Goal: Use online tool/utility: Utilize a website feature to perform a specific function

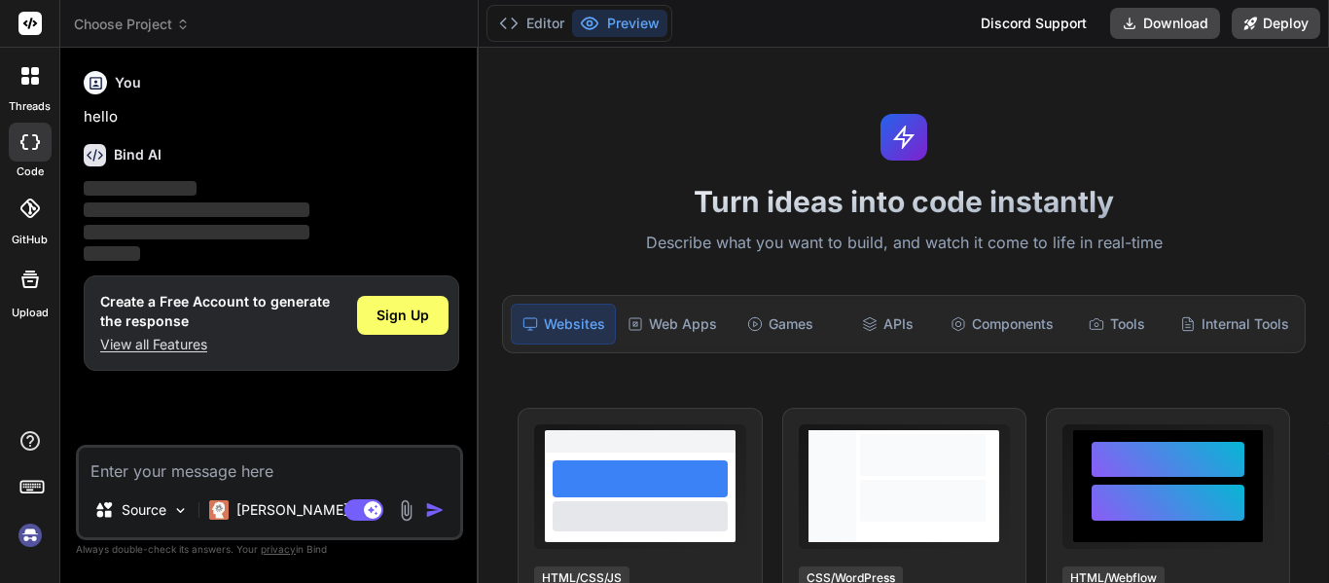
click at [258, 460] on textarea at bounding box center [269, 464] width 381 height 35
click at [394, 317] on span "Sign Up" at bounding box center [402, 314] width 53 height 19
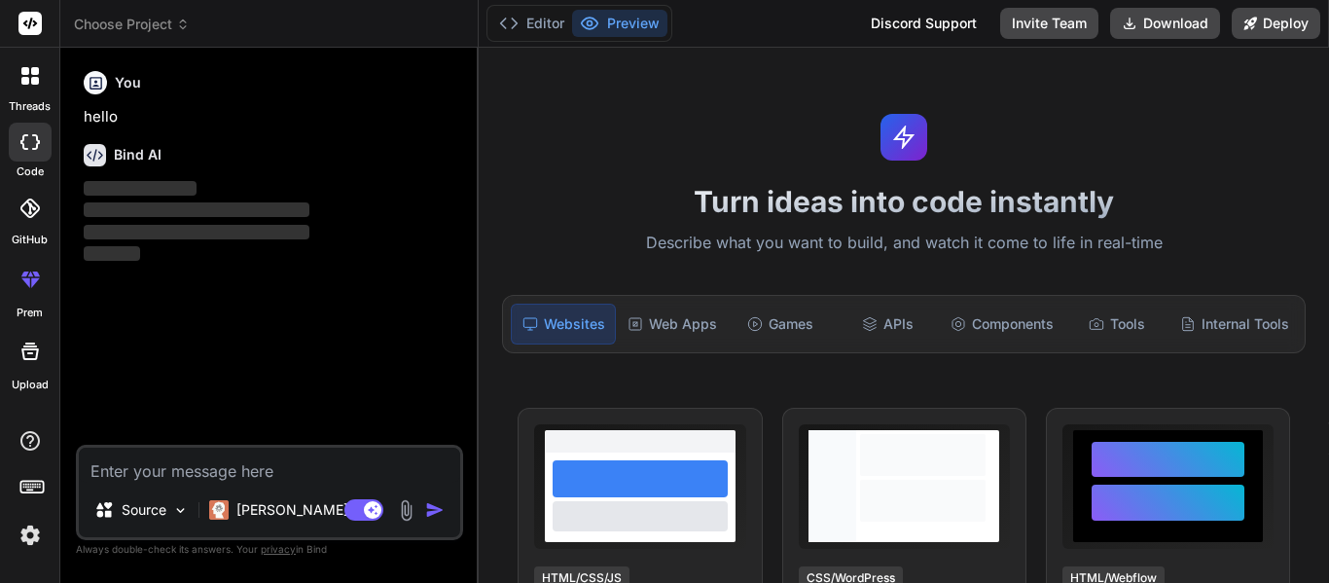
click at [337, 482] on div "Source Claude 4 S.. Agent Mode. When this toggle is activated, AI automatically…" at bounding box center [269, 492] width 387 height 95
click at [321, 469] on textarea at bounding box center [269, 464] width 381 height 35
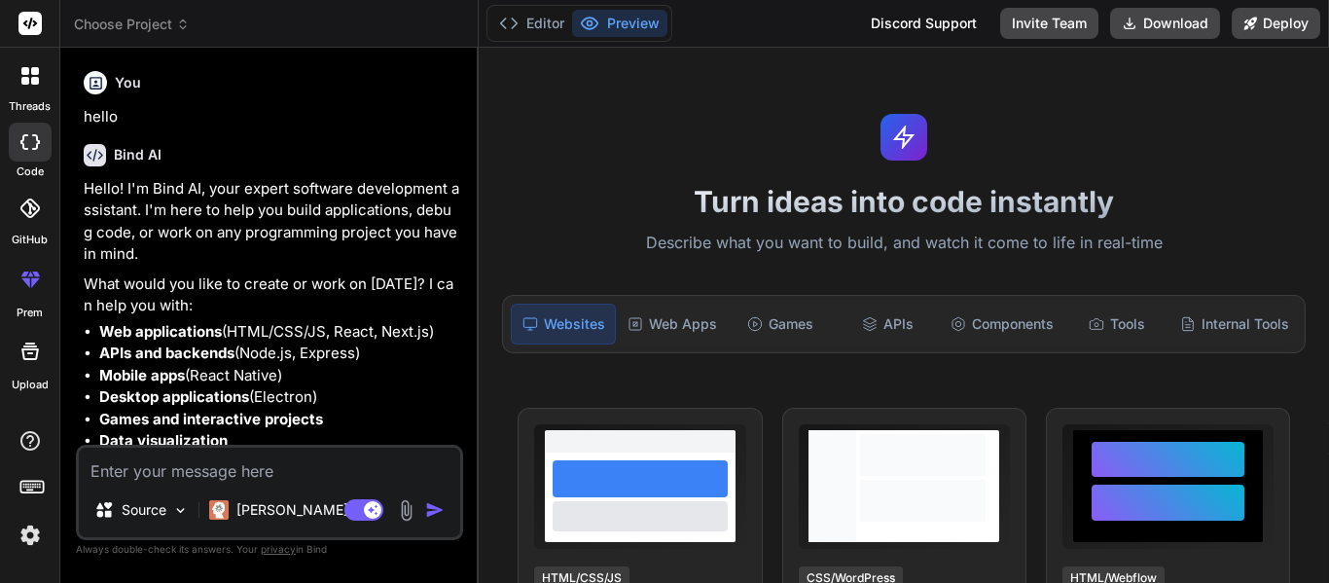
type textarea "x"
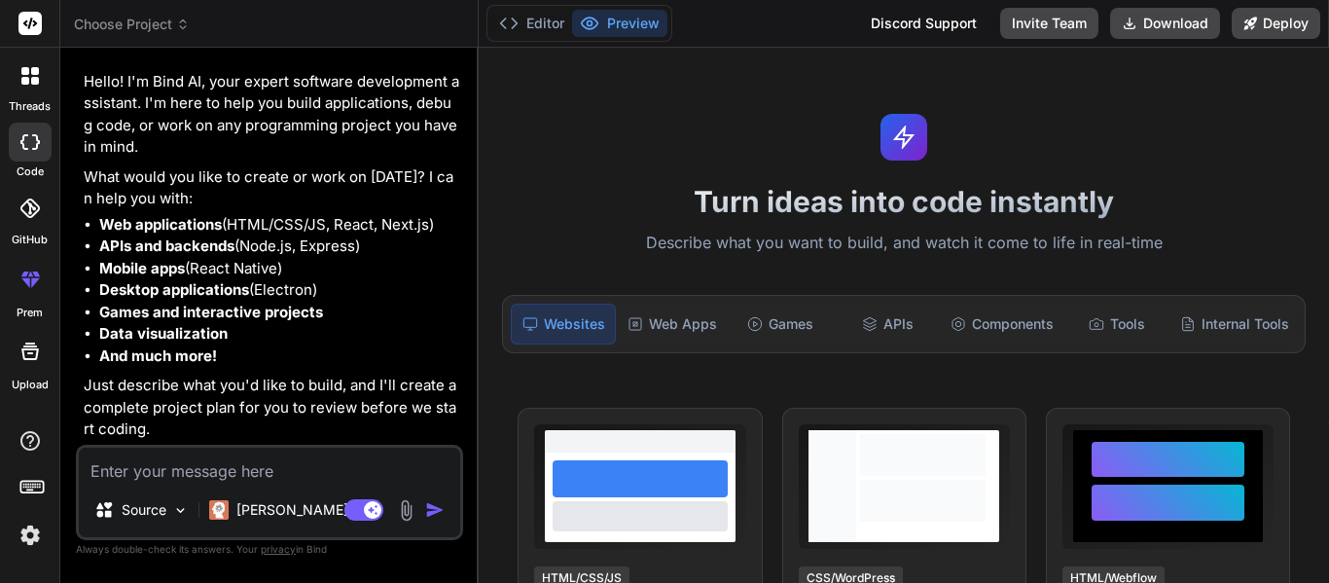
paste textarea "<div class="dashboard-container"> <!-- Top Section: Import Controls & Search --…"
type textarea "<div class="dashboard-container"> <!-- Top Section: Import Controls & Search --…"
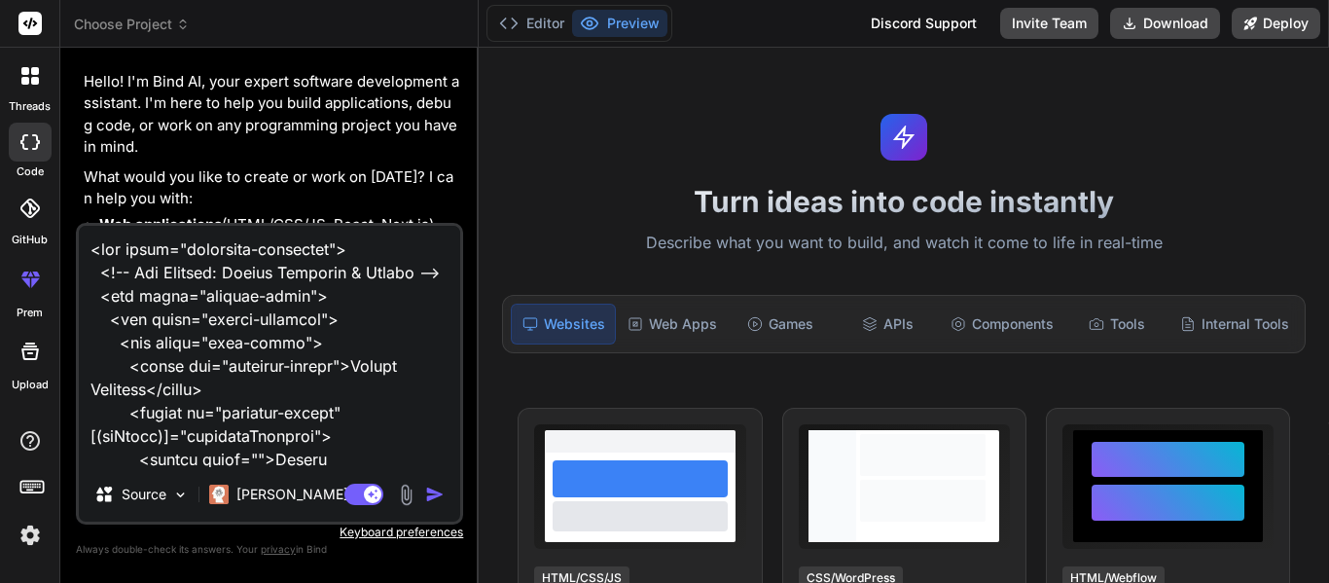
type textarea "x"
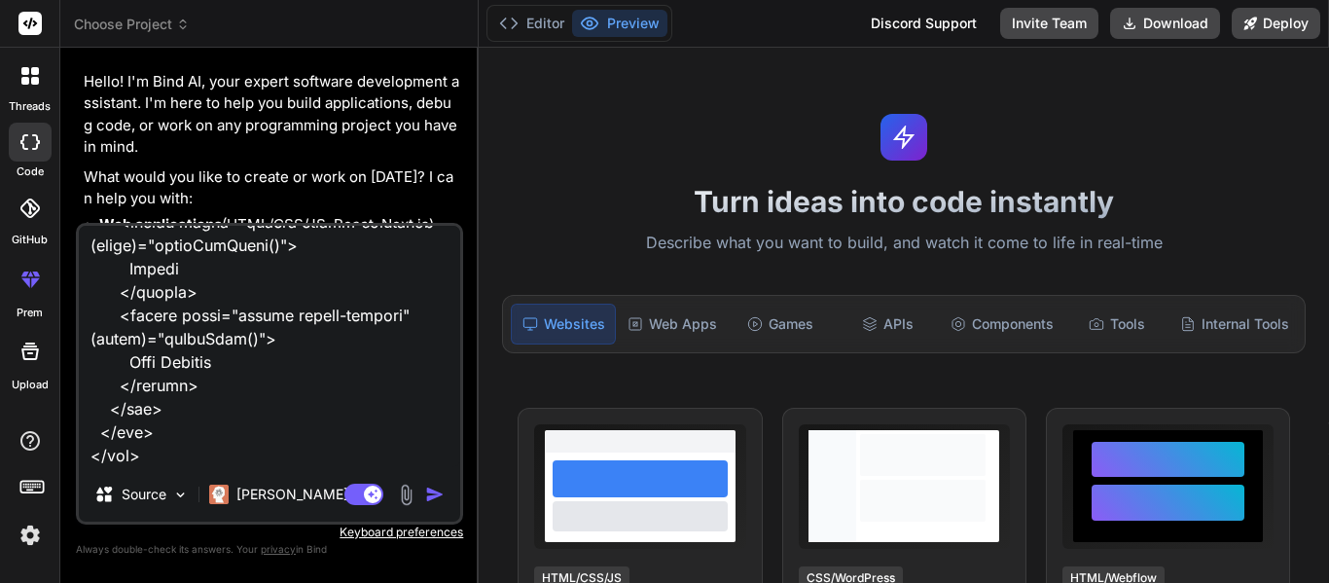
paste textarea "import { Component, OnInit, ViewChild, ElementRef, HostListener, } from '@angul…"
type textarea "<div class="dashboard-container"> <!-- Top Section: Import Controls & Search --…"
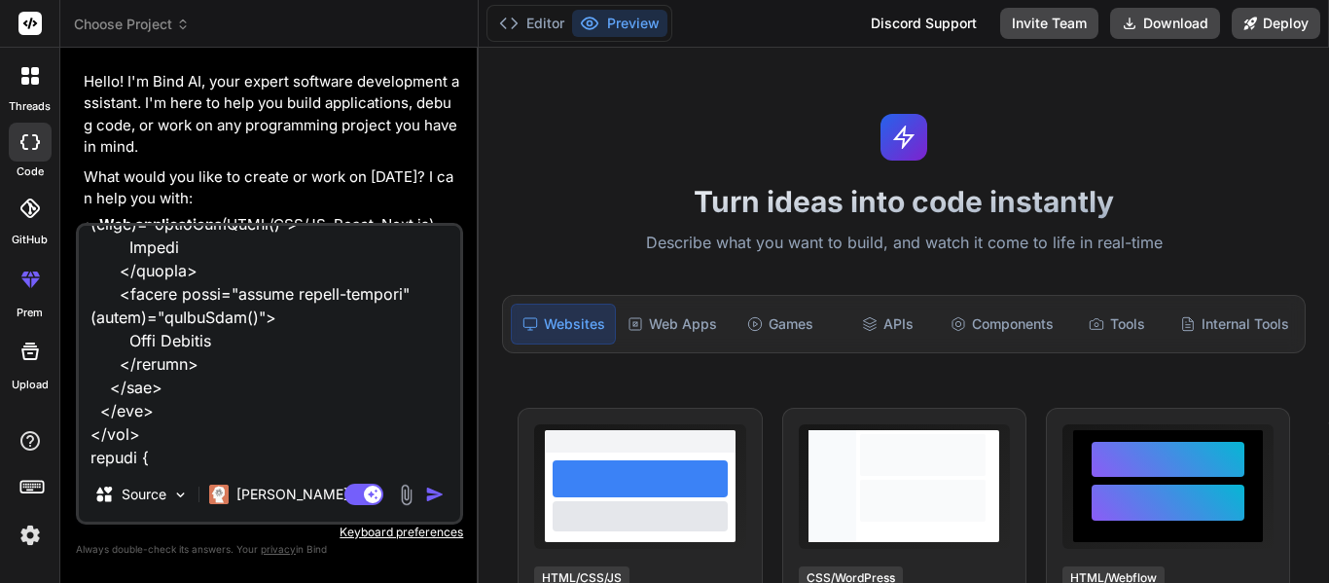
type textarea "x"
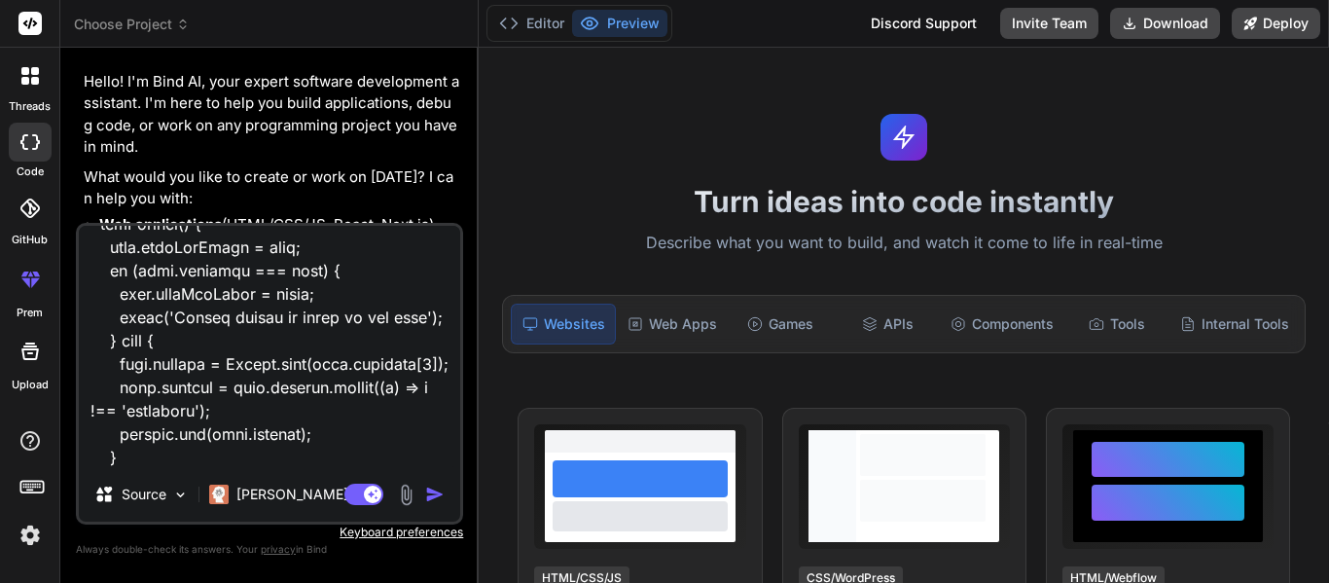
type textarea "<div class="dashboard-container"> <!-- Top Section: Import Controls & Search --…"
type textarea "x"
type textarea "<div class="dashboard-container"> <!-- Top Section: Import Controls & Search --…"
type textarea "x"
type textarea "<div class="dashboard-container"> <!-- Top Section: Import Controls & Search --…"
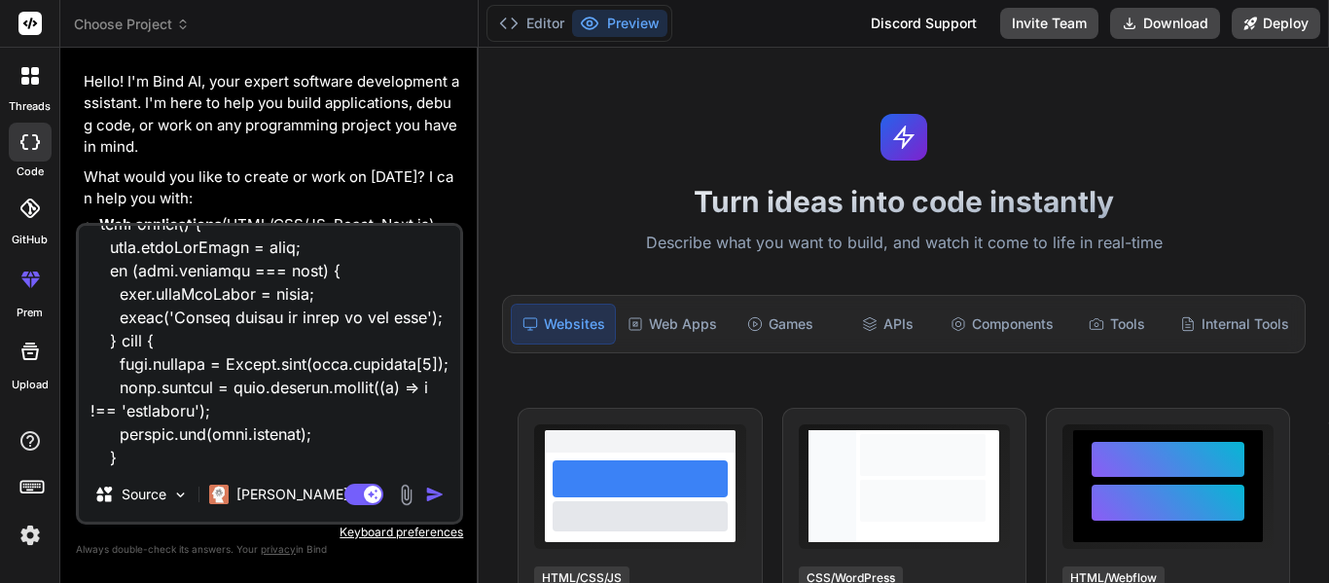
type textarea "x"
type textarea "<div class="dashboard-container"> <!-- Top Section: Import Controls & Search --…"
type textarea "x"
type textarea "<div class="dashboard-container"> <!-- Top Section: Import Controls & Search --…"
type textarea "x"
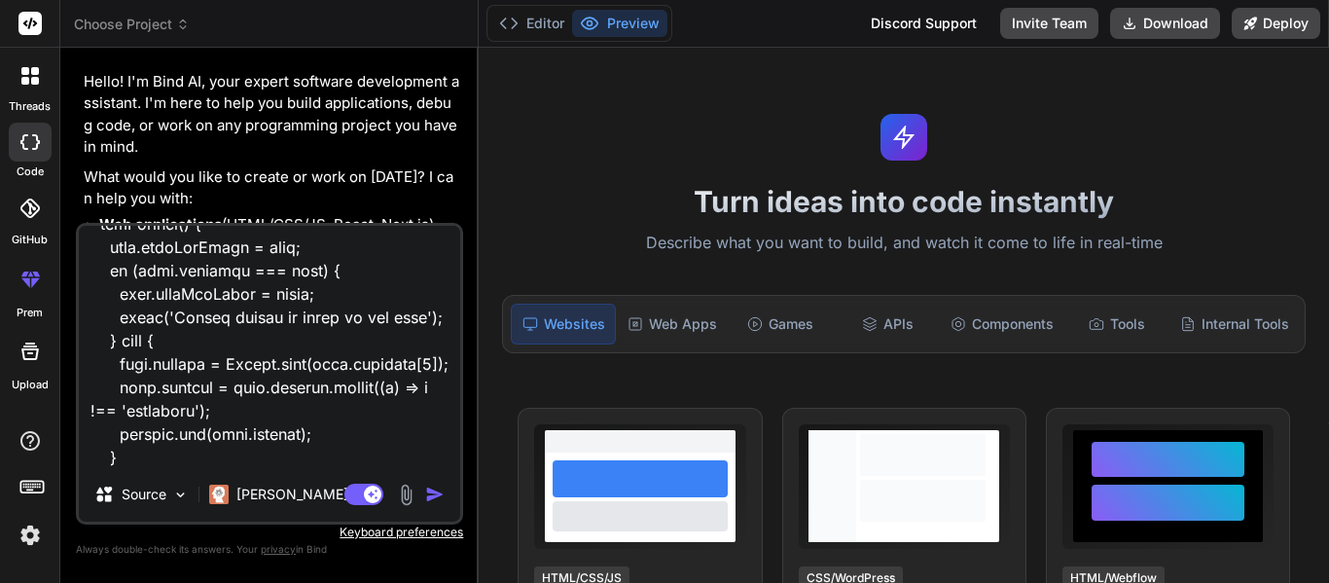
type textarea "<div class="dashboard-container"> <!-- Top Section: Import Controls & Search --…"
type textarea "x"
type textarea "<div class="dashboard-container"> <!-- Top Section: Import Controls & Search --…"
type textarea "x"
type textarea "<div class="dashboard-container"> <!-- Top Section: Import Controls & Search --…"
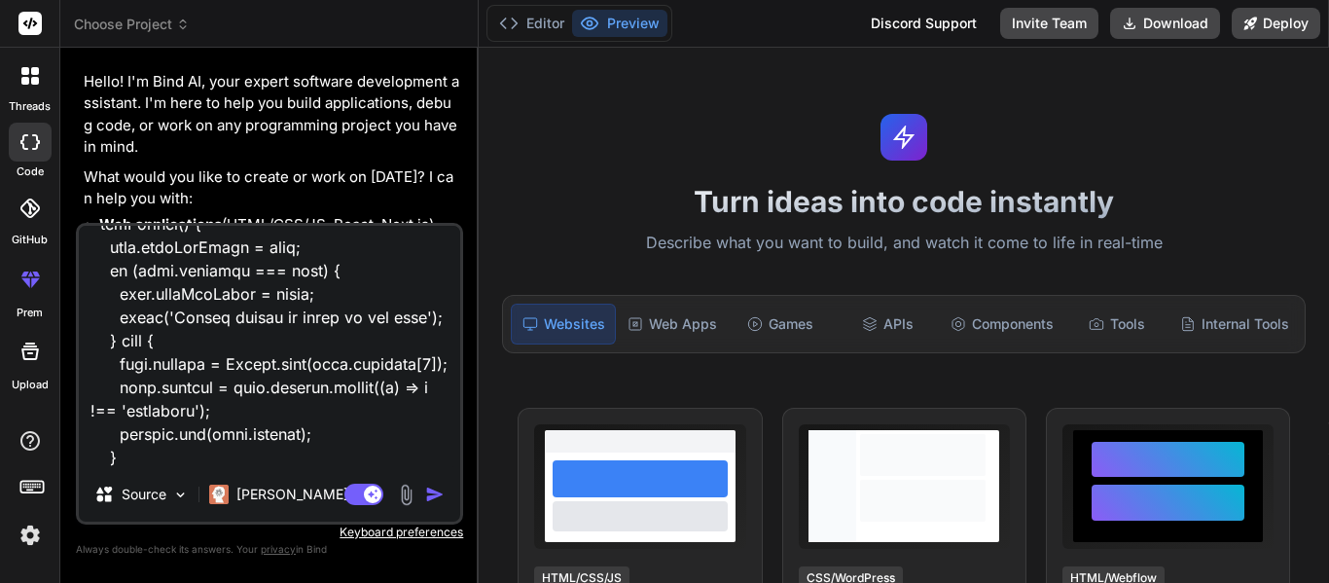
type textarea "x"
type textarea "<div class="dashboard-container"> <!-- Top Section: Import Controls & Search --…"
type textarea "x"
type textarea "<div class="dashboard-container"> <!-- Top Section: Import Controls & Search --…"
type textarea "x"
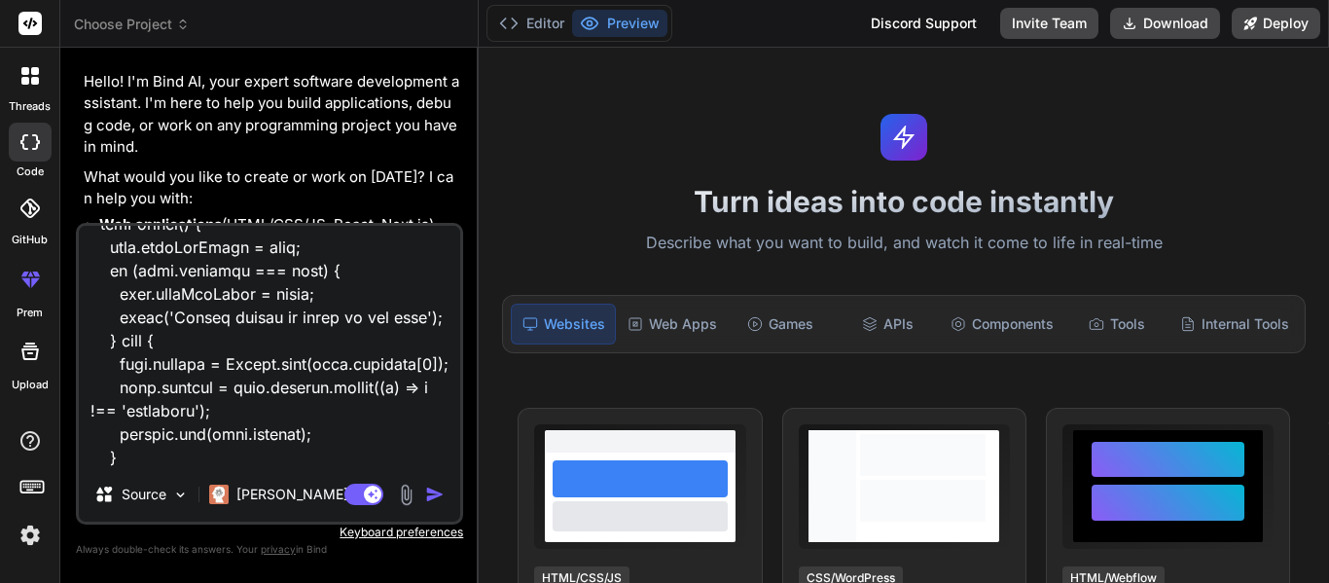
type textarea "<div class="dashboard-container"> <!-- Top Section: Import Controls & Search --…"
type textarea "x"
type textarea "<div class="dashboard-container"> <!-- Top Section: Import Controls & Search --…"
type textarea "x"
type textarea "<div class="dashboard-container"> <!-- Top Section: Import Controls & Search --…"
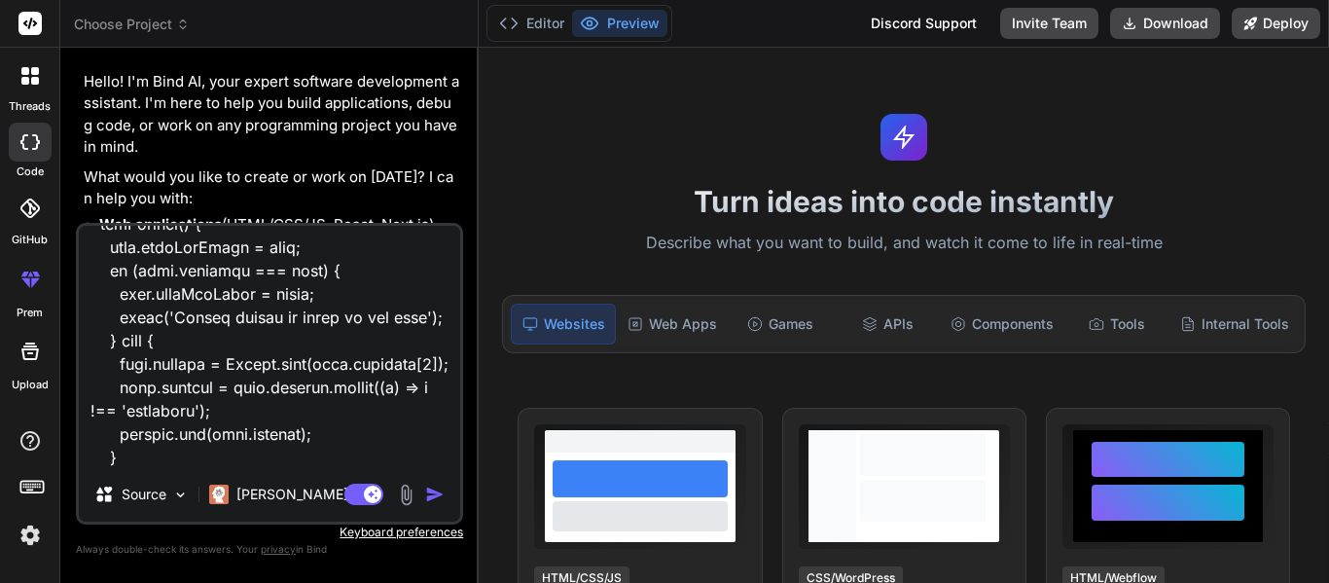
type textarea "x"
type textarea "<div class="dashboard-container"> <!-- Top Section: Import Controls & Search --…"
type textarea "x"
type textarea "<div class="dashboard-container"> <!-- Top Section: Import Controls & Search --…"
type textarea "x"
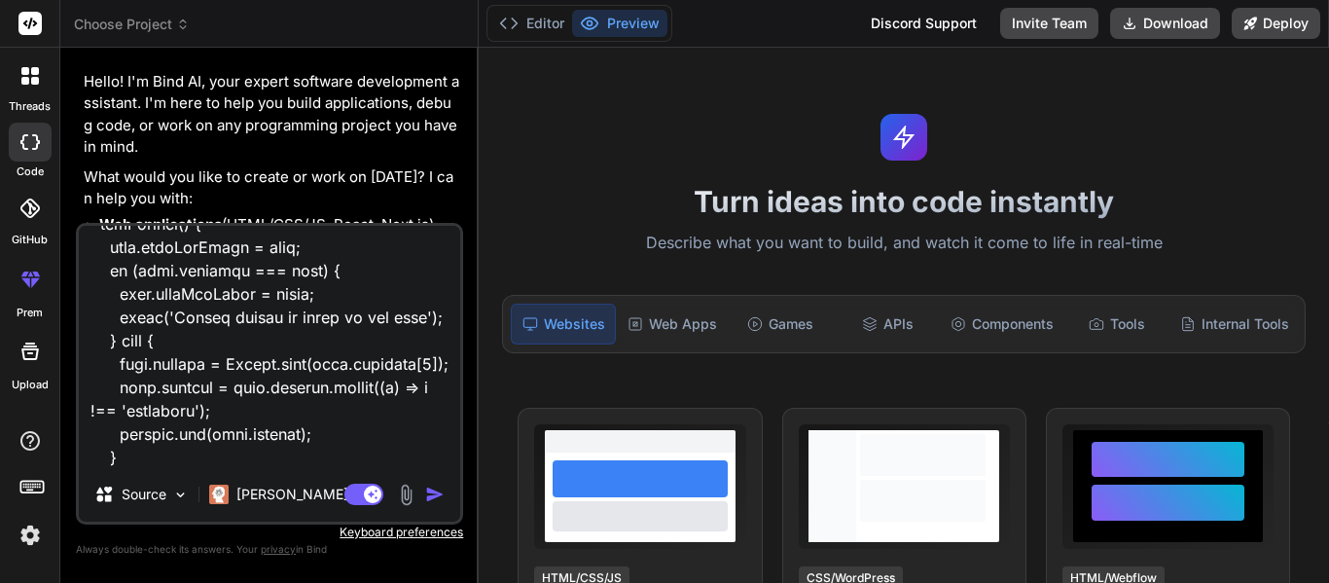
type textarea "<div class="dashboard-container"> <!-- Top Section: Import Controls & Search --…"
type textarea "x"
type textarea "<div class="dashboard-container"> <!-- Top Section: Import Controls & Search --…"
type textarea "x"
type textarea "<div class="dashboard-container"> <!-- Top Section: Import Controls & Search --…"
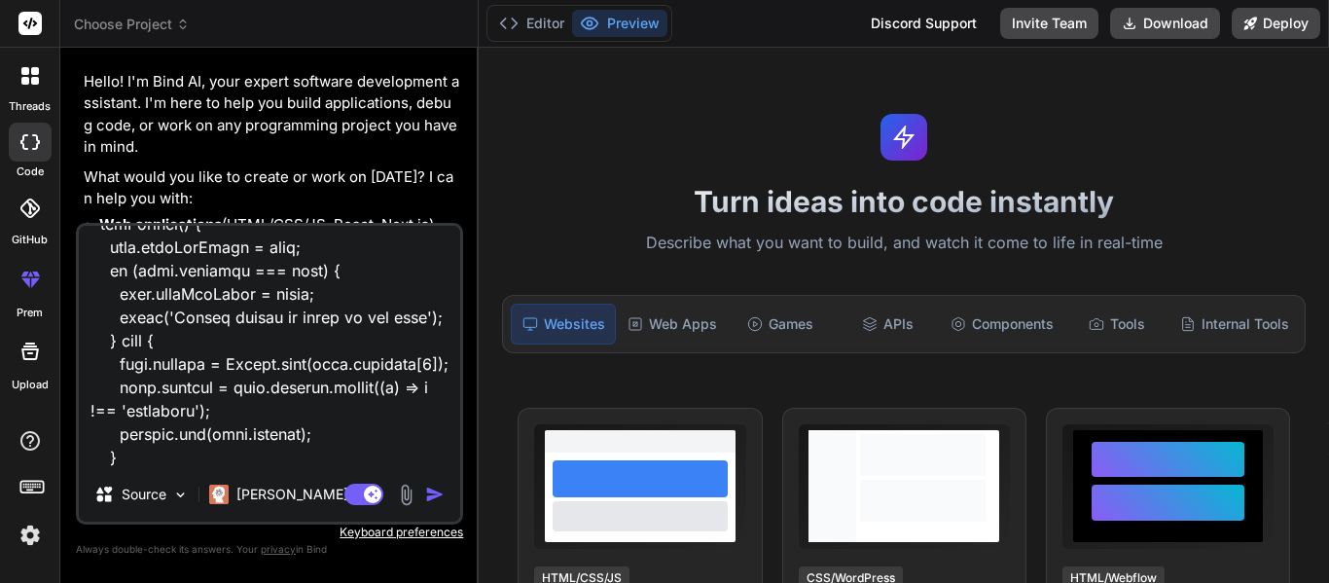
type textarea "x"
type textarea "<div class="dashboard-container"> <!-- Top Section: Import Controls & Search --…"
type textarea "x"
type textarea "<div class="dashboard-container"> <!-- Top Section: Import Controls & Search --…"
type textarea "x"
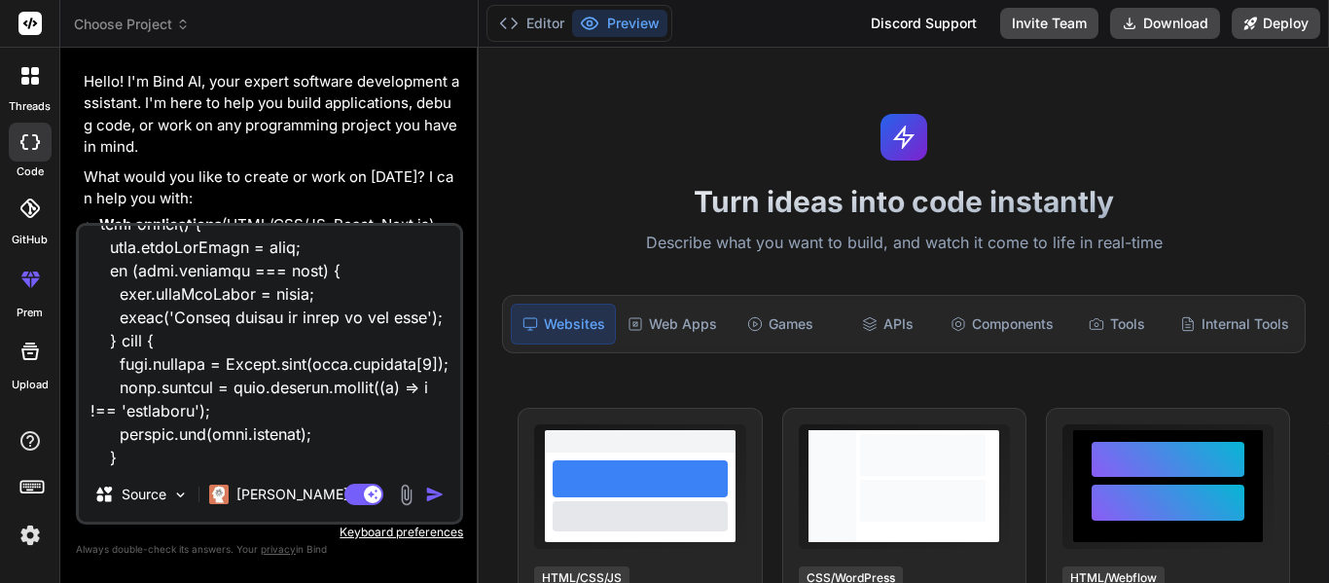
type textarea "<div class="dashboard-container"> <!-- Top Section: Import Controls & Search --…"
type textarea "x"
type textarea "<div class="dashboard-container"> <!-- Top Section: Import Controls & Search --…"
type textarea "x"
type textarea "<div class="dashboard-container"> <!-- Top Section: Import Controls & Search --…"
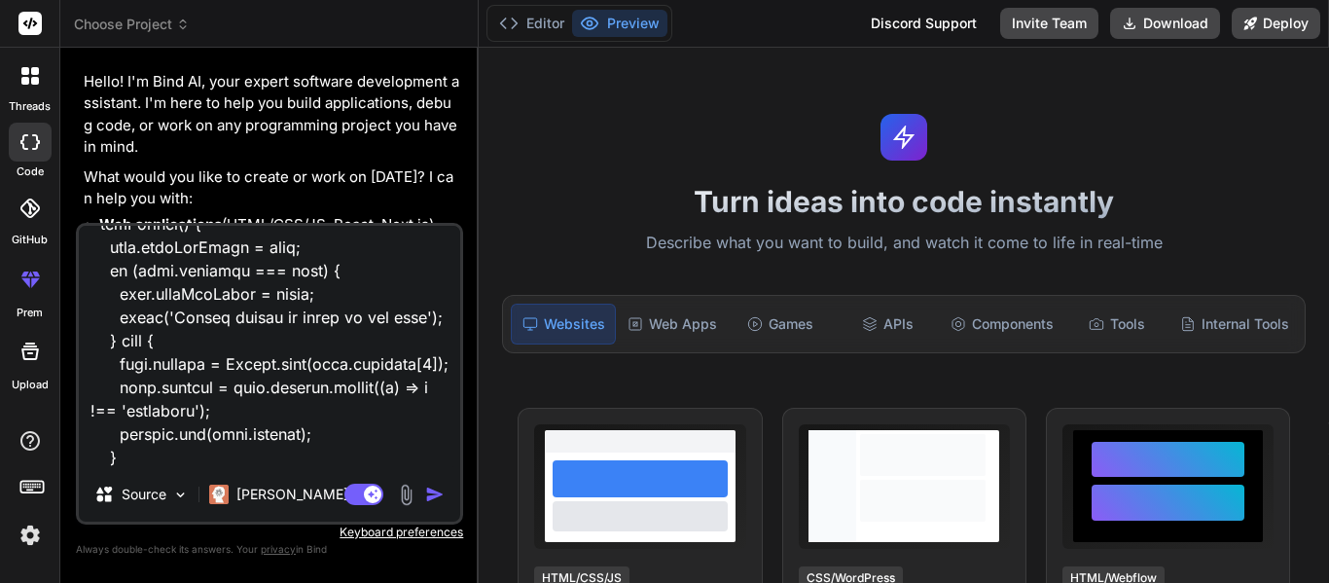
type textarea "x"
type textarea "<div class="dashboard-container"> <!-- Top Section: Import Controls & Search --…"
type textarea "x"
type textarea "<div class="dashboard-container"> <!-- Top Section: Import Controls & Search --…"
type textarea "x"
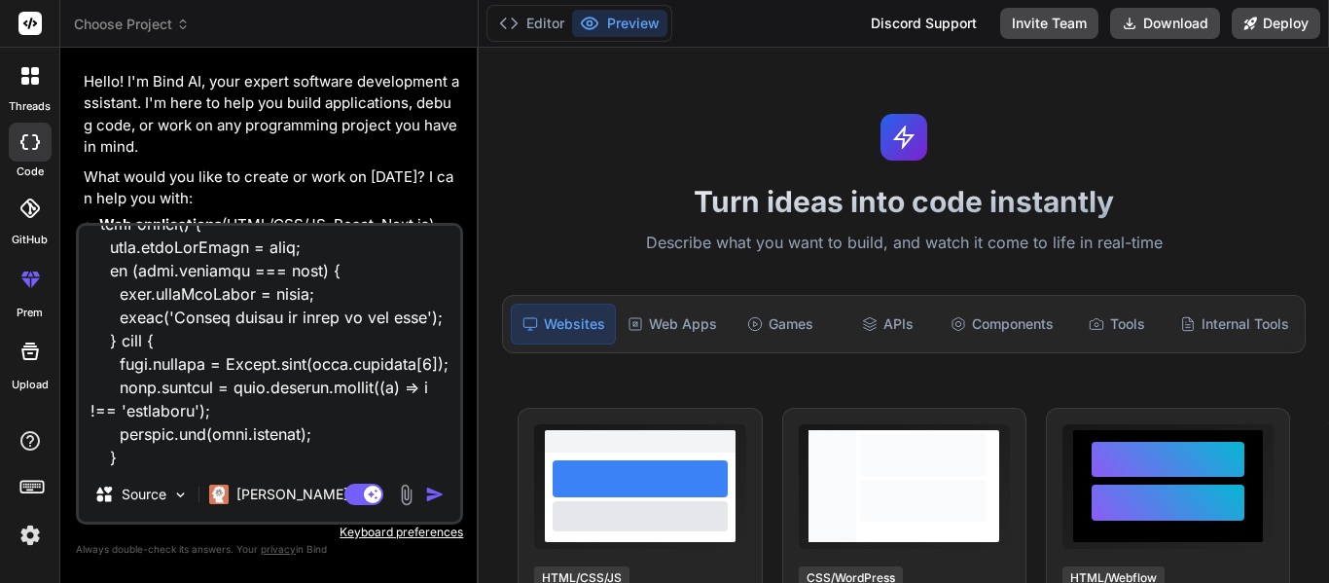
type textarea "<div class="dashboard-container"> <!-- Top Section: Import Controls & Search --…"
type textarea "x"
type textarea "<div class="dashboard-container"> <!-- Top Section: Import Controls & Search --…"
type textarea "x"
type textarea "<div class="dashboard-container"> <!-- Top Section: Import Controls & Search --…"
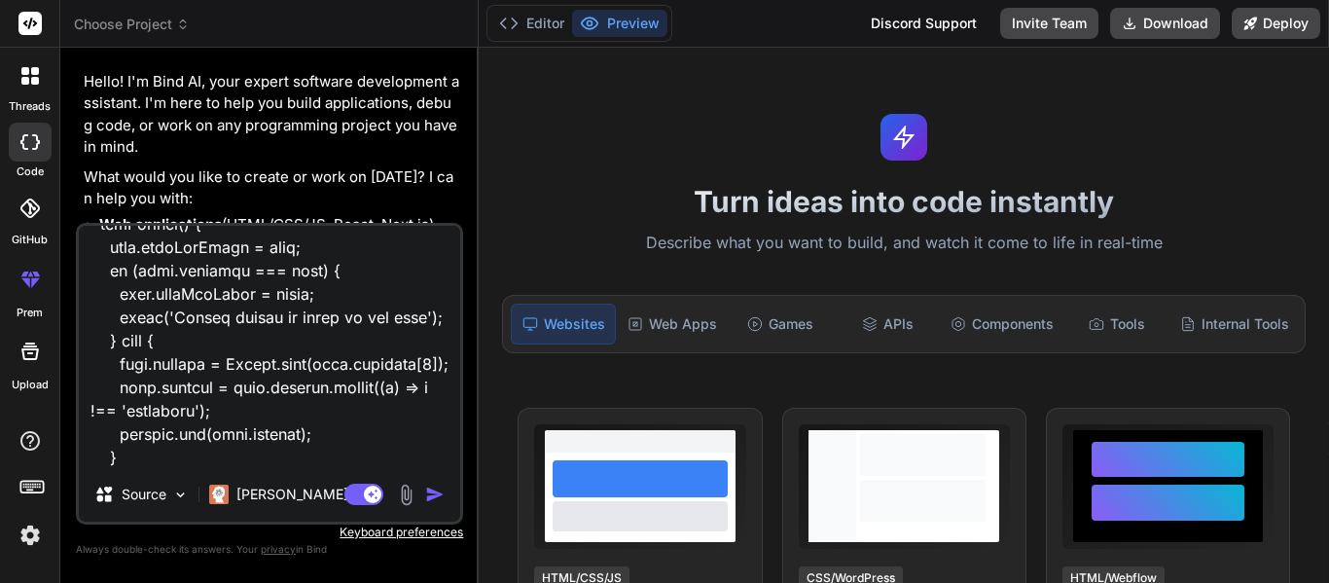
type textarea "x"
type textarea "<div class="dashboard-container"> <!-- Top Section: Import Controls & Search --…"
type textarea "x"
type textarea "<div class="dashboard-container"> <!-- Top Section: Import Controls & Search --…"
type textarea "x"
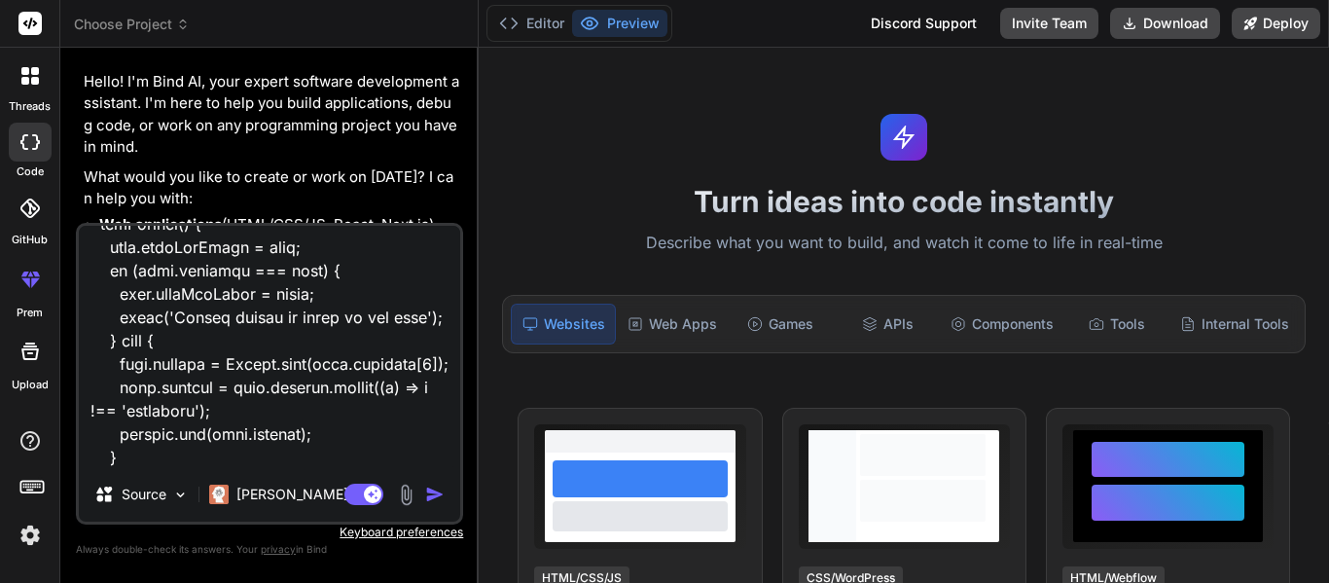
type textarea "<div class="dashboard-container"> <!-- Top Section: Import Controls & Search --…"
type textarea "x"
type textarea "<div class="dashboard-container"> <!-- Top Section: Import Controls & Search --…"
type textarea "x"
type textarea "<div class="dashboard-container"> <!-- Top Section: Import Controls & Search --…"
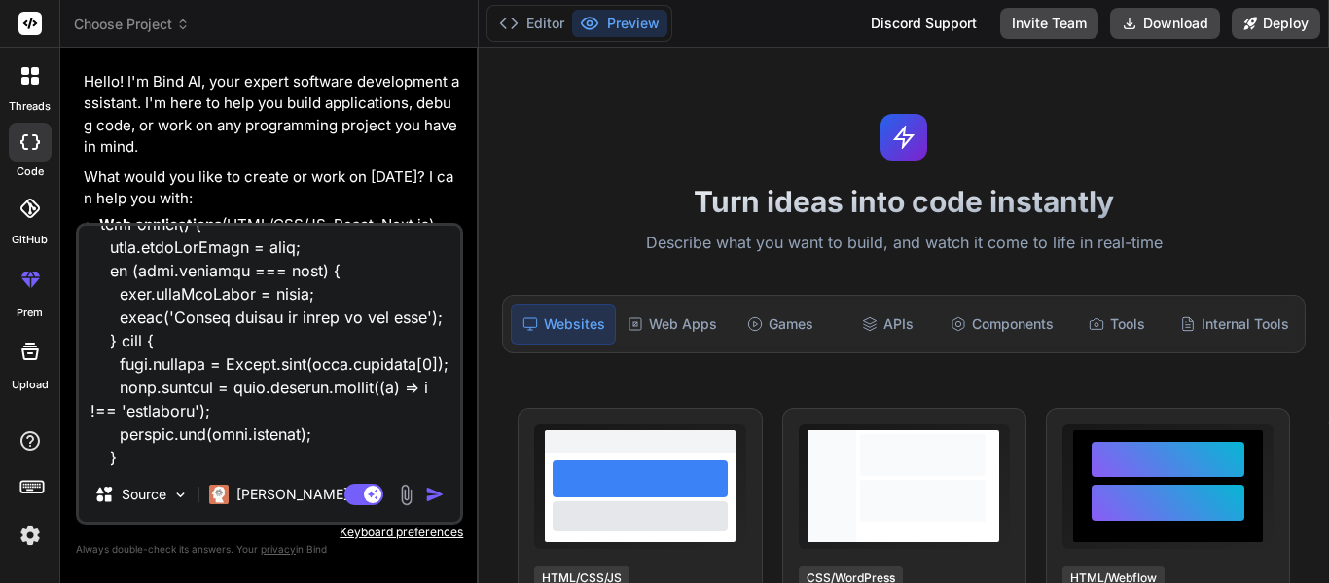
type textarea "x"
type textarea "<div class="dashboard-container"> <!-- Top Section: Import Controls & Search --…"
type textarea "x"
type textarea "<div class="dashboard-container"> <!-- Top Section: Import Controls & Search --…"
type textarea "x"
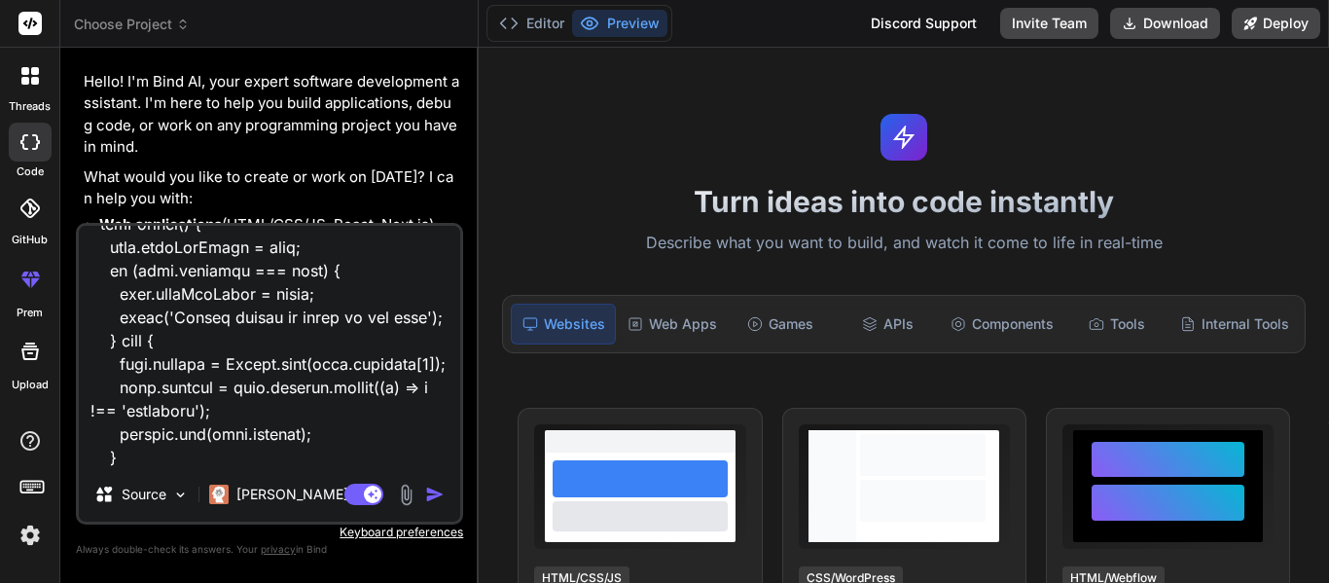
type textarea "<div class="dashboard-container"> <!-- Top Section: Import Controls & Search --…"
type textarea "x"
type textarea "<div class="dashboard-container"> <!-- Top Section: Import Controls & Search --…"
type textarea "x"
type textarea "<div class="dashboard-container"> <!-- Top Section: Import Controls & Search --…"
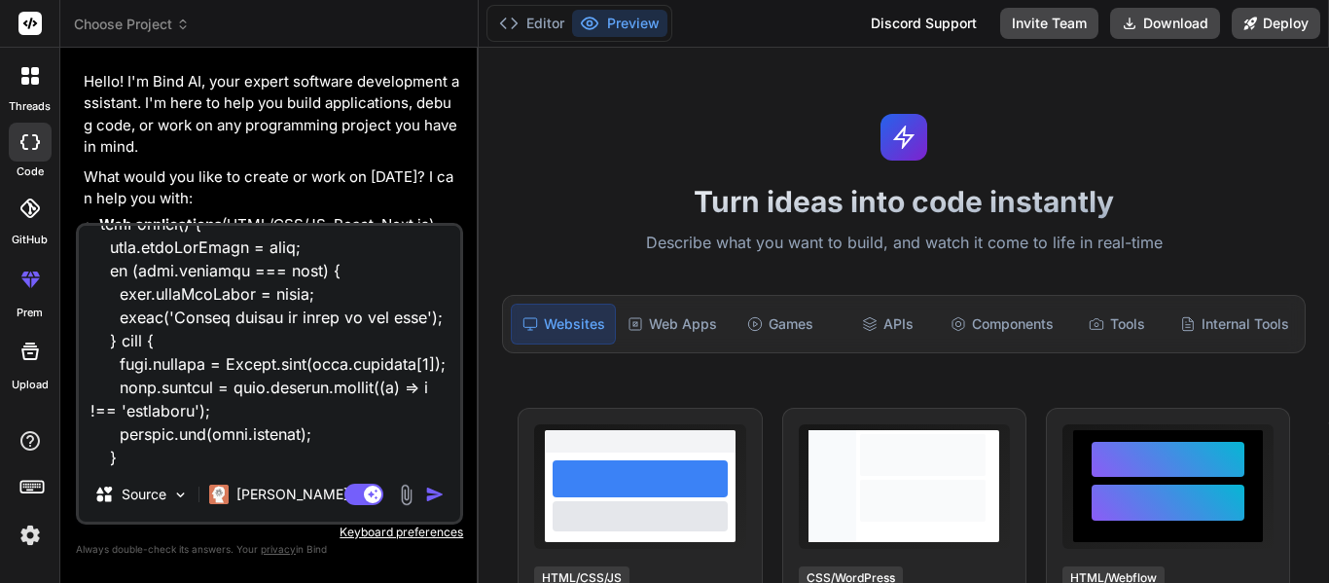
type textarea "x"
type textarea "<div class="dashboard-container"> <!-- Top Section: Import Controls & Search --…"
type textarea "x"
type textarea "<div class="dashboard-container"> <!-- Top Section: Import Controls & Search --…"
type textarea "x"
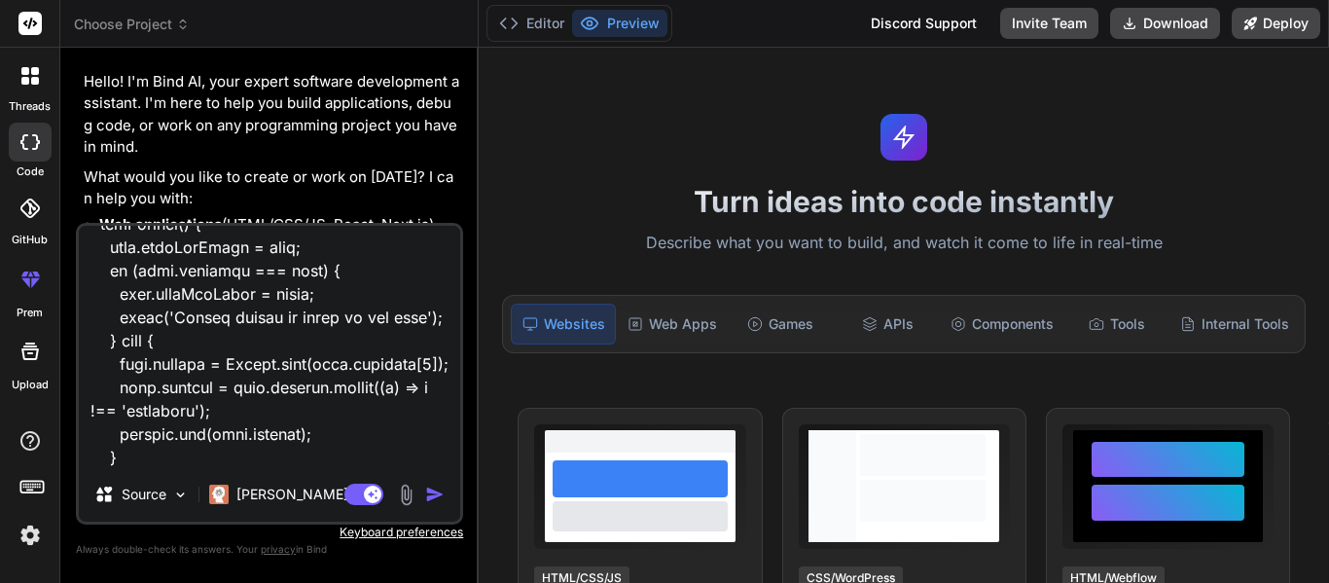
type textarea "<div class="dashboard-container"> <!-- Top Section: Import Controls & Search --…"
type textarea "x"
type textarea "<div class="dashboard-container"> <!-- Top Section: Import Controls & Search --…"
type textarea "x"
type textarea "<div class="dashboard-container"> <!-- Top Section: Import Controls & Search --…"
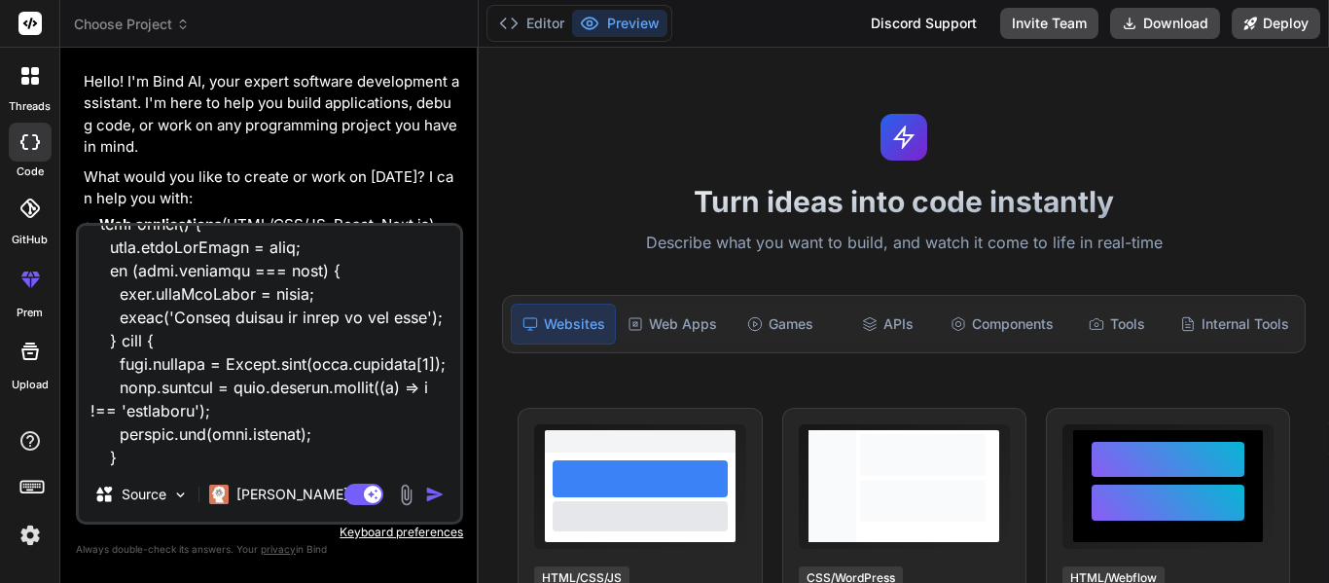
type textarea "x"
type textarea "<div class="dashboard-container"> <!-- Top Section: Import Controls & Search --…"
type textarea "x"
type textarea "<div class="dashboard-container"> <!-- Top Section: Import Controls & Search --…"
type textarea "x"
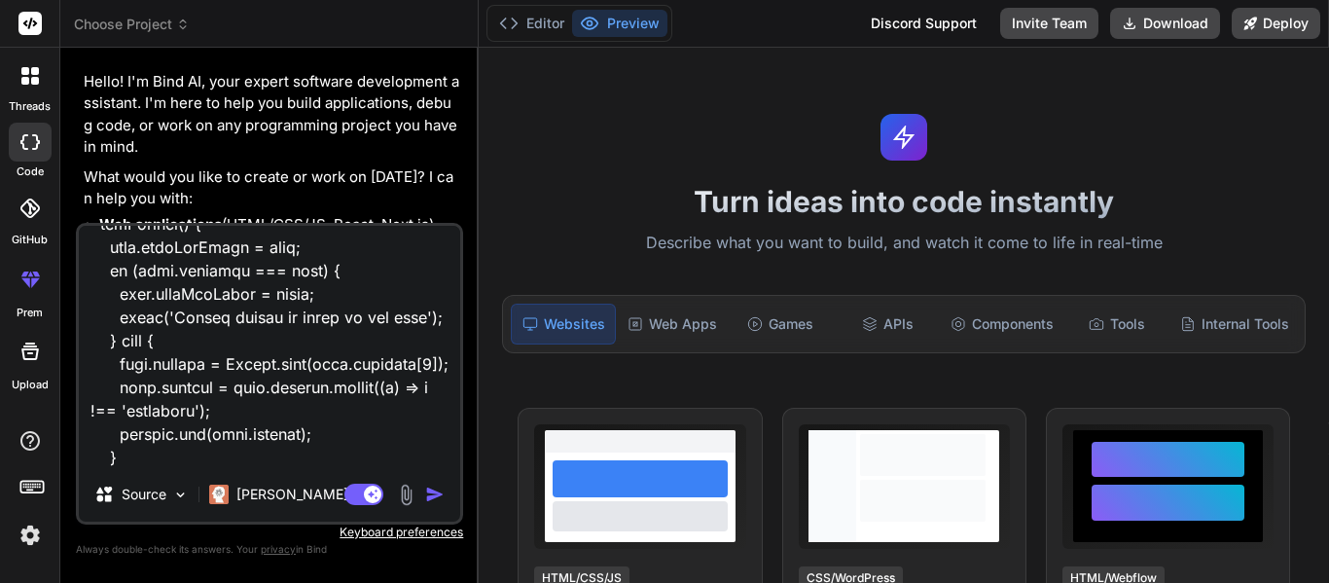
type textarea "<div class="dashboard-container"> <!-- Top Section: Import Controls & Search --…"
type textarea "x"
type textarea "<div class="dashboard-container"> <!-- Top Section: Import Controls & Search --…"
type textarea "x"
type textarea "<div class="dashboard-container"> <!-- Top Section: Import Controls & Search --…"
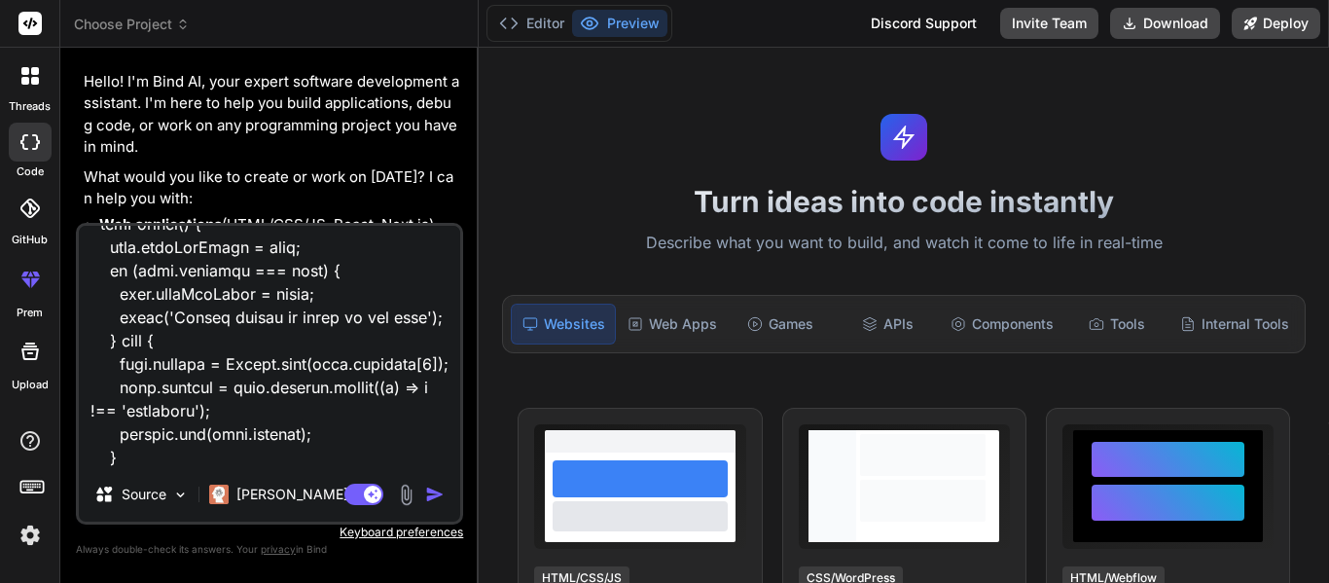
type textarea "x"
type textarea "<div class="dashboard-container"> <!-- Top Section: Import Controls & Search --…"
type textarea "x"
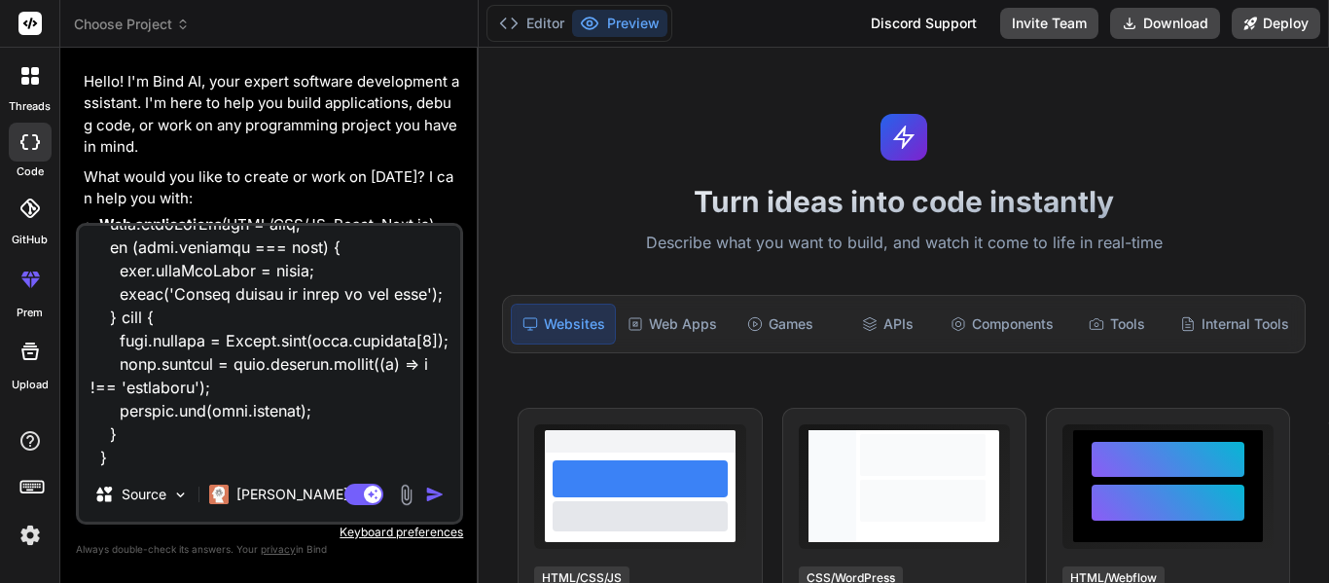
scroll to position [45243, 0]
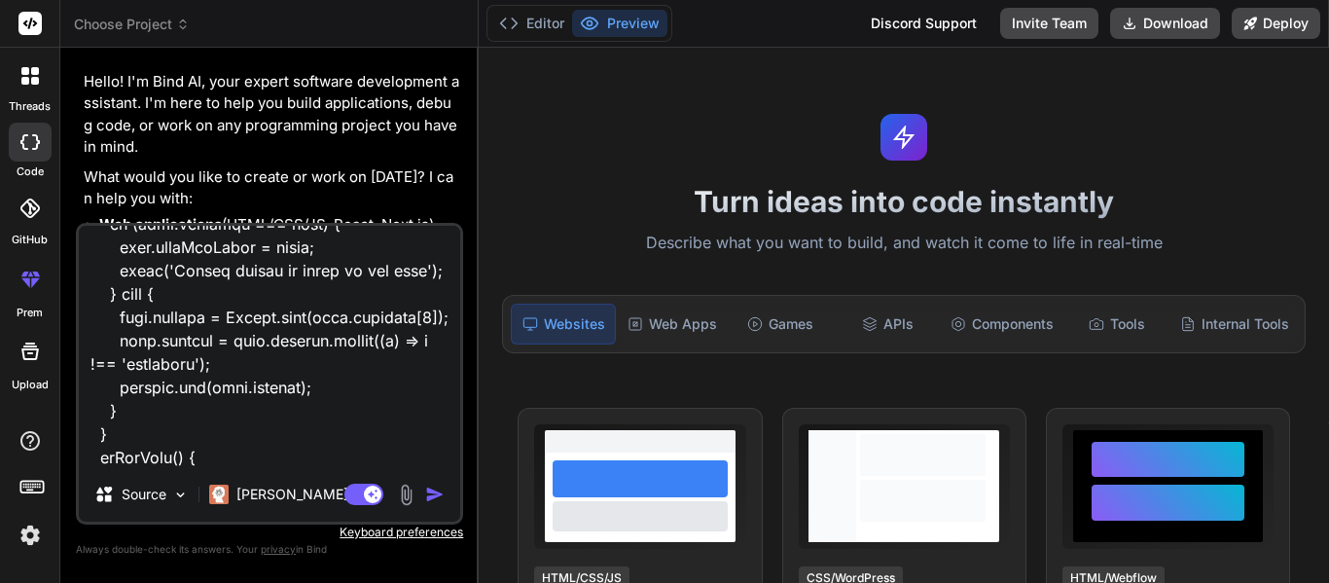
type textarea "<div class="dashboard-container"> <!-- Top Section: Import Controls & Search --…"
type textarea "x"
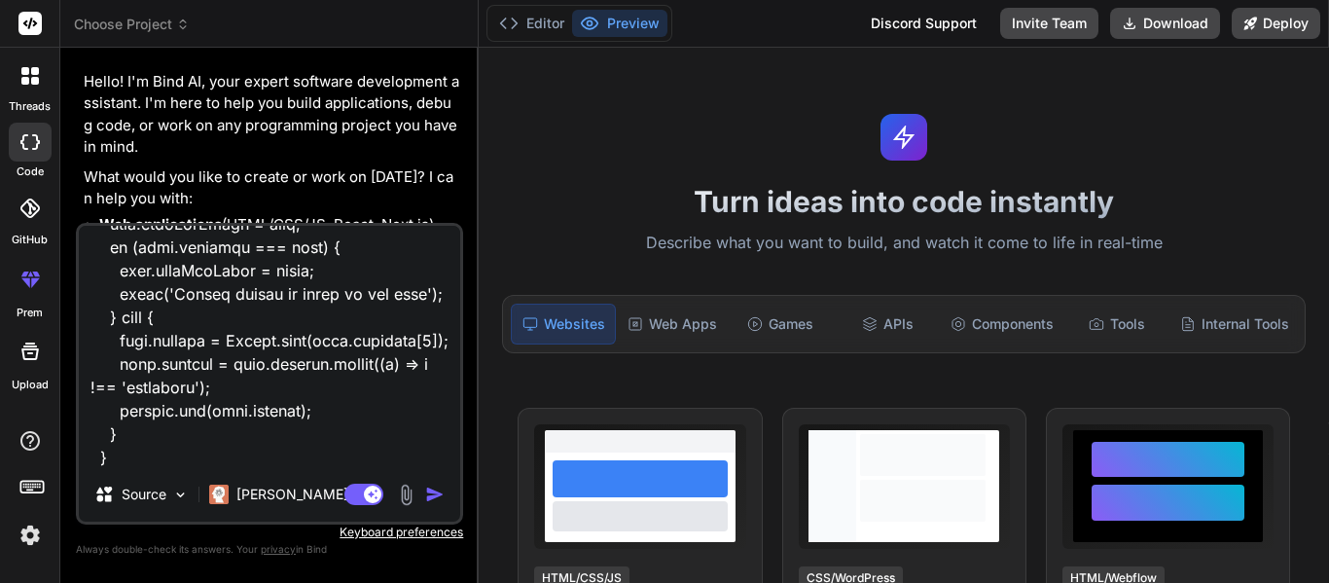
type textarea "<div class="dashboard-container"> <!-- Top Section: Import Controls & Search --…"
type textarea "x"
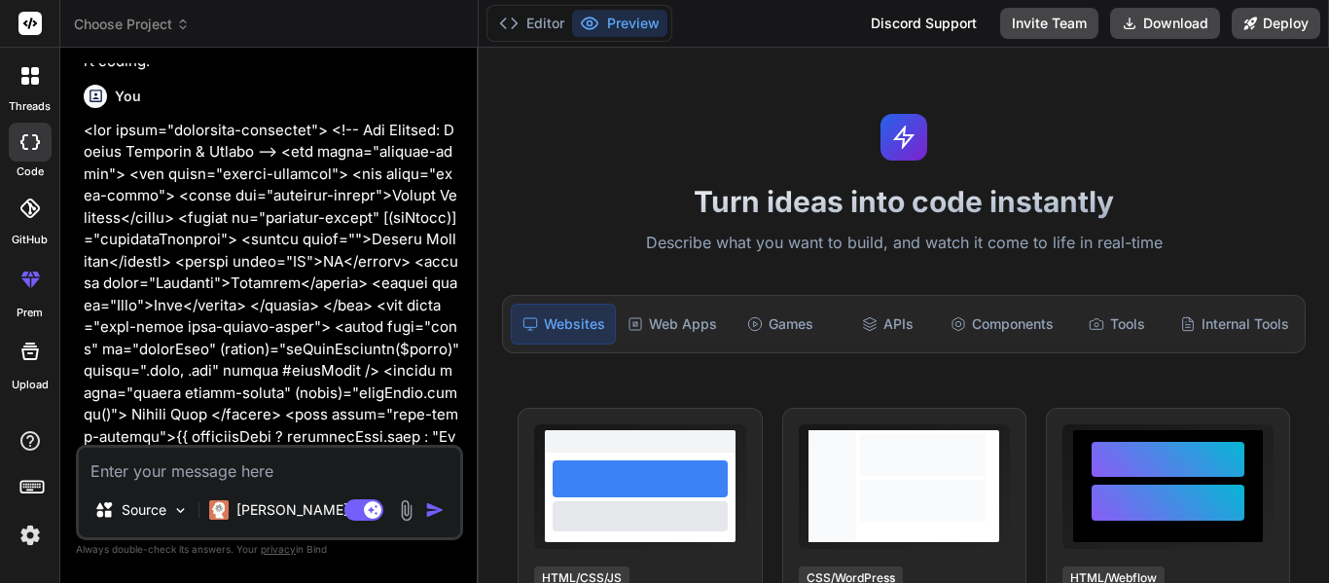
scroll to position [488, 0]
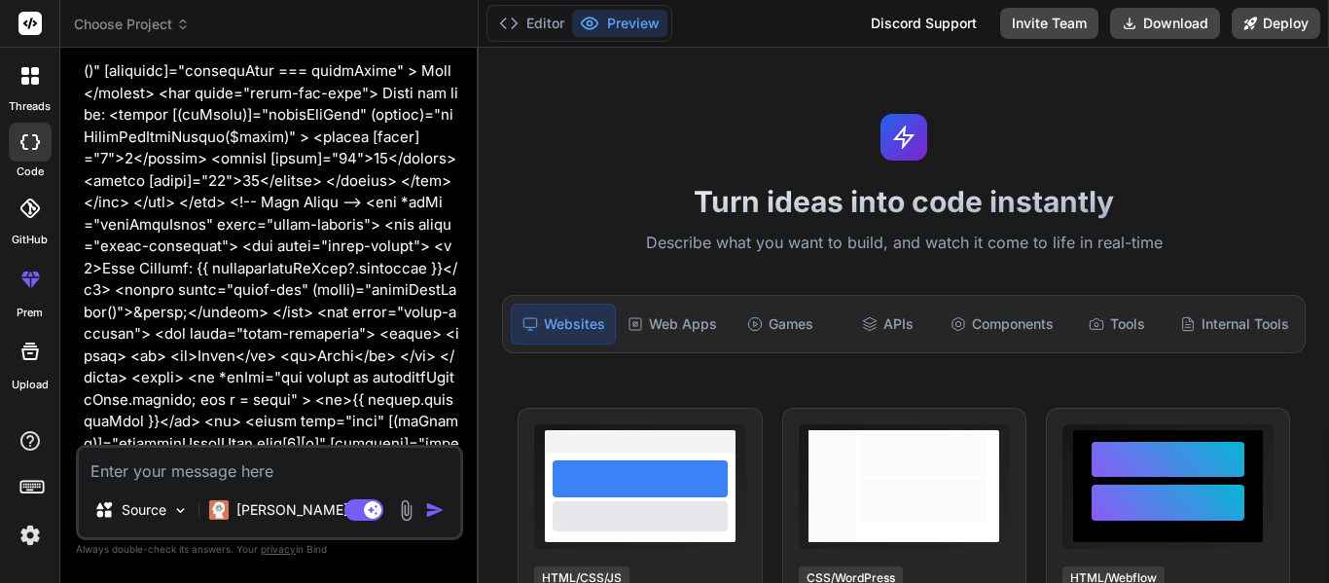
type textarea "x"
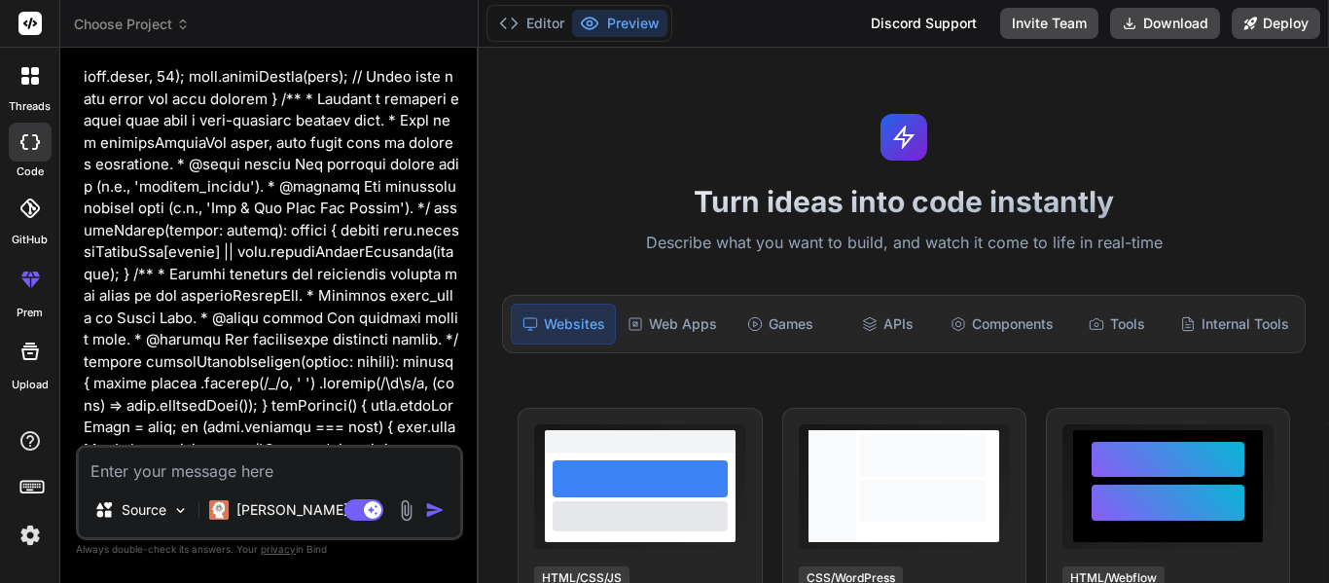
scroll to position [17669, 0]
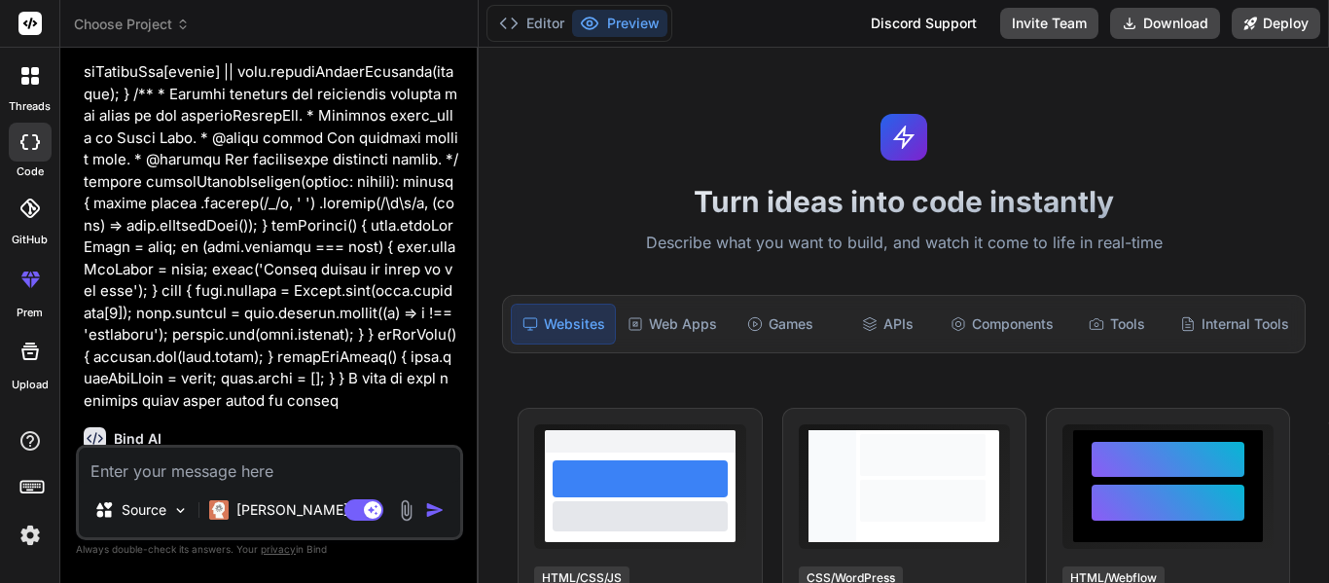
click at [199, 464] on textarea at bounding box center [269, 464] width 381 height 35
type textarea "y"
type textarea "x"
type textarea "yw"
type textarea "x"
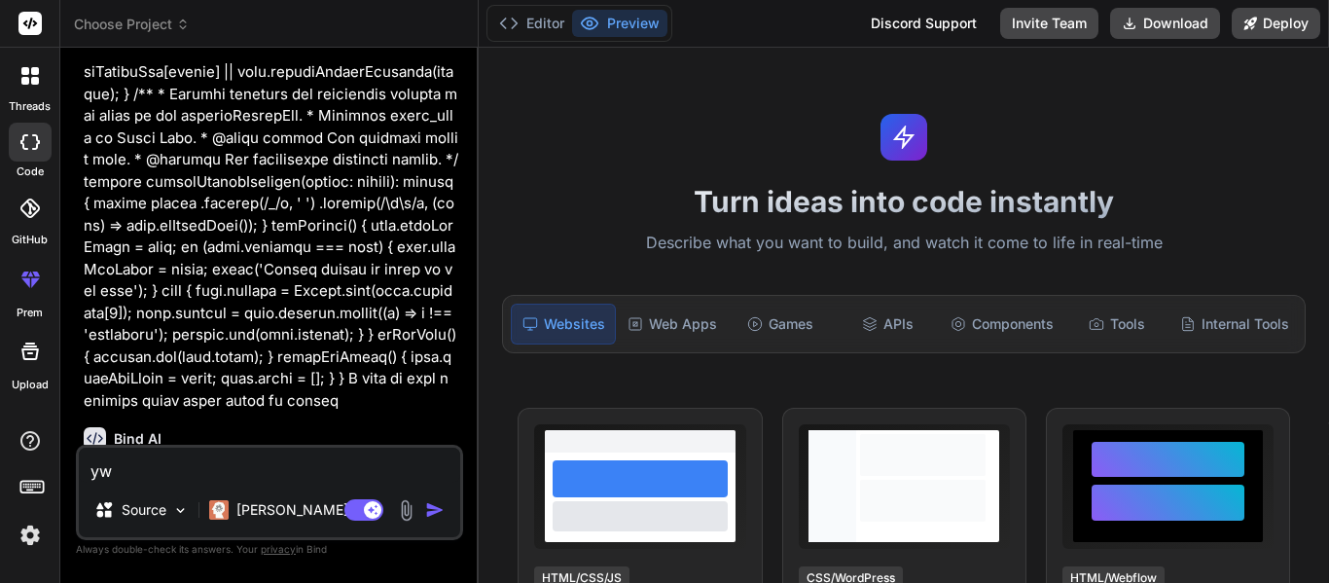
type textarea "y"
type textarea "x"
type textarea "ye"
type textarea "x"
type textarea "yes"
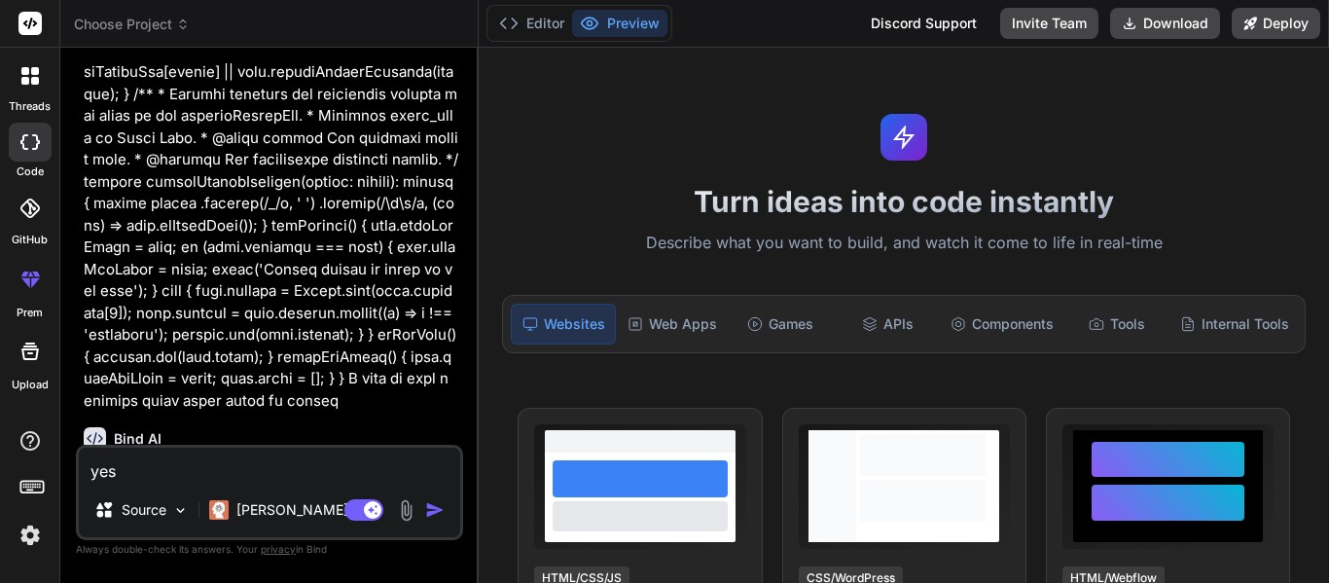
type textarea "x"
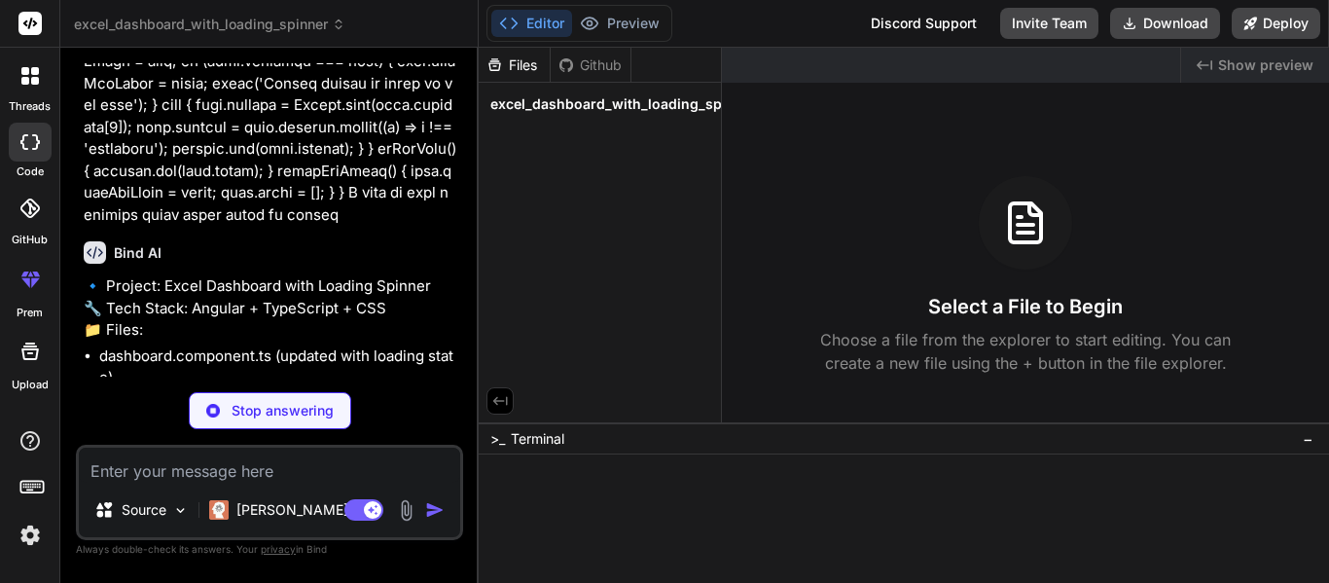
scroll to position [17978, 0]
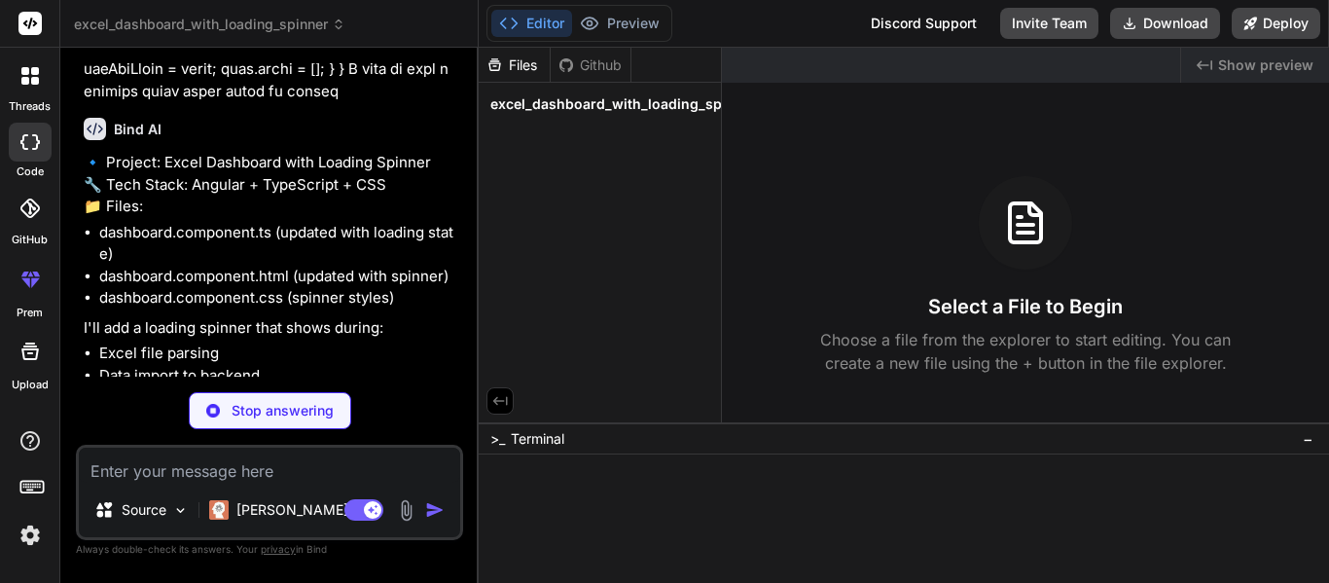
type textarea "x"
click at [592, 102] on span "excel_dashboard_with_loading_spinner" at bounding box center [623, 103] width 267 height 19
type textarea "x"
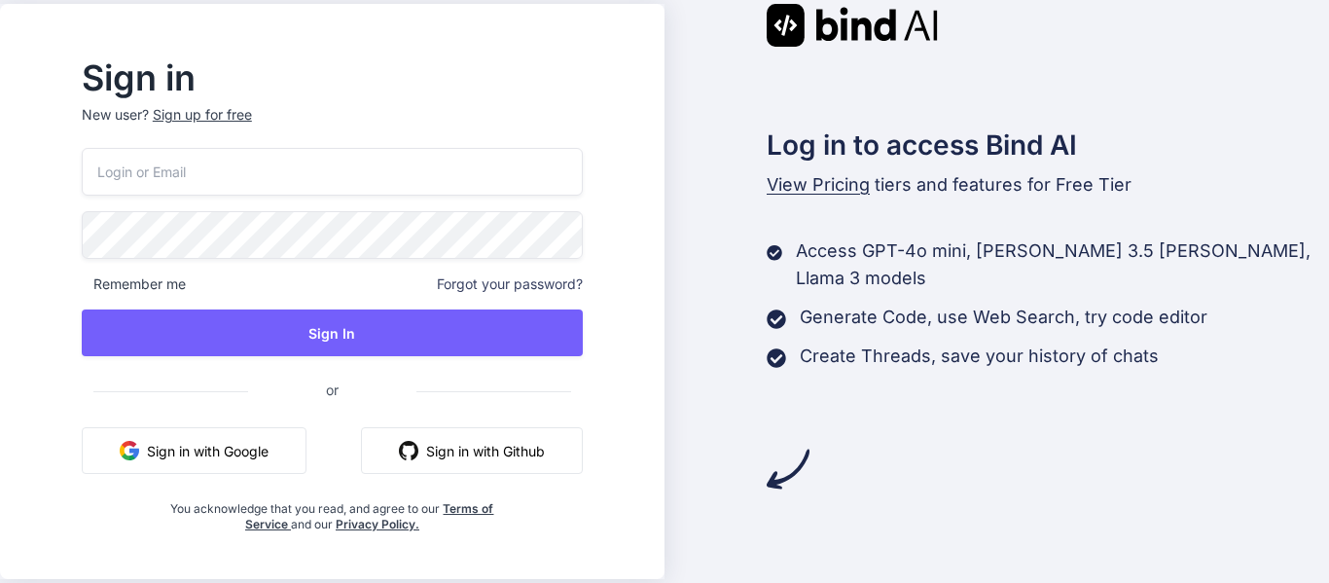
click at [228, 456] on button "Sign in with Google" at bounding box center [194, 450] width 225 height 47
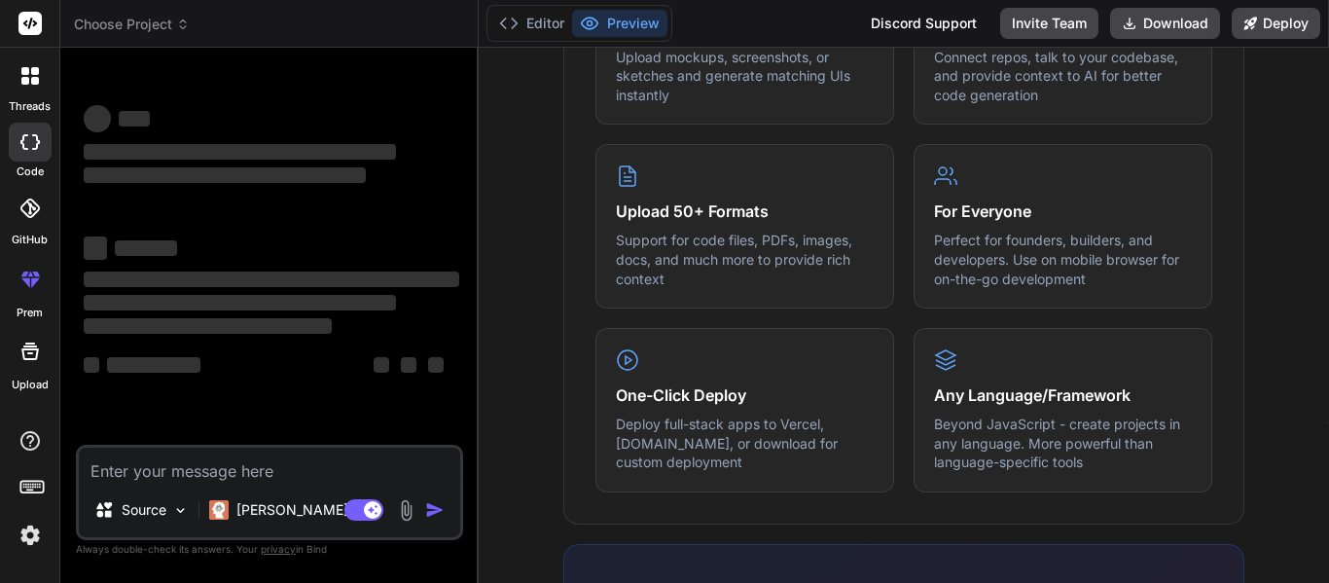
scroll to position [939, 0]
type textarea "x"
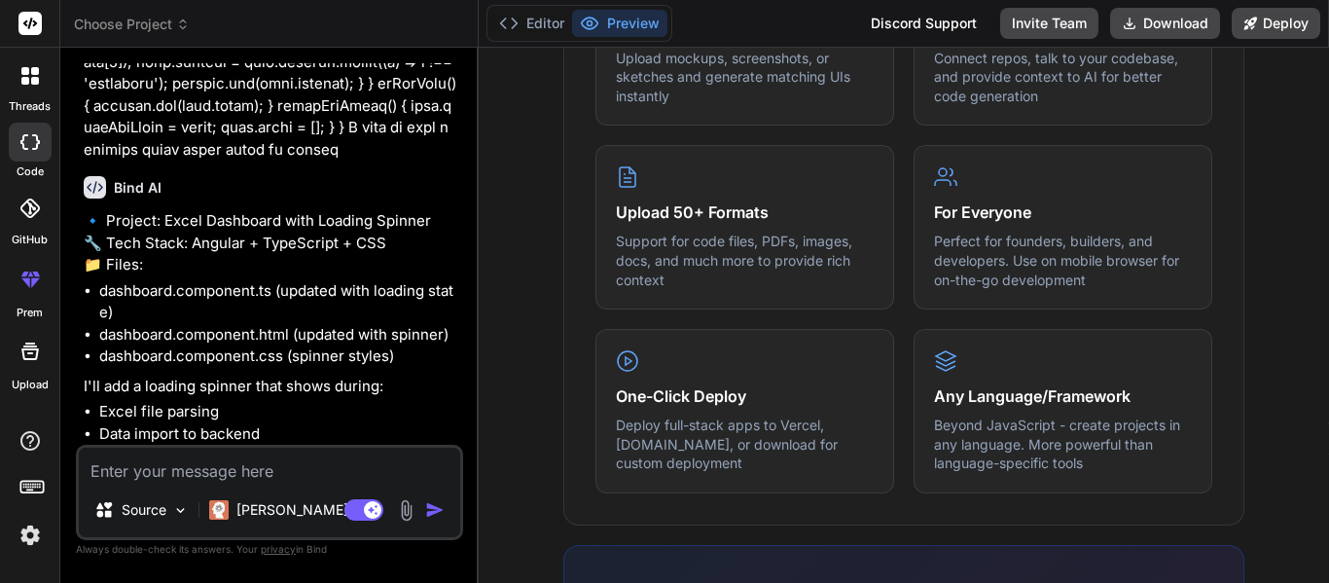
scroll to position [17980, 0]
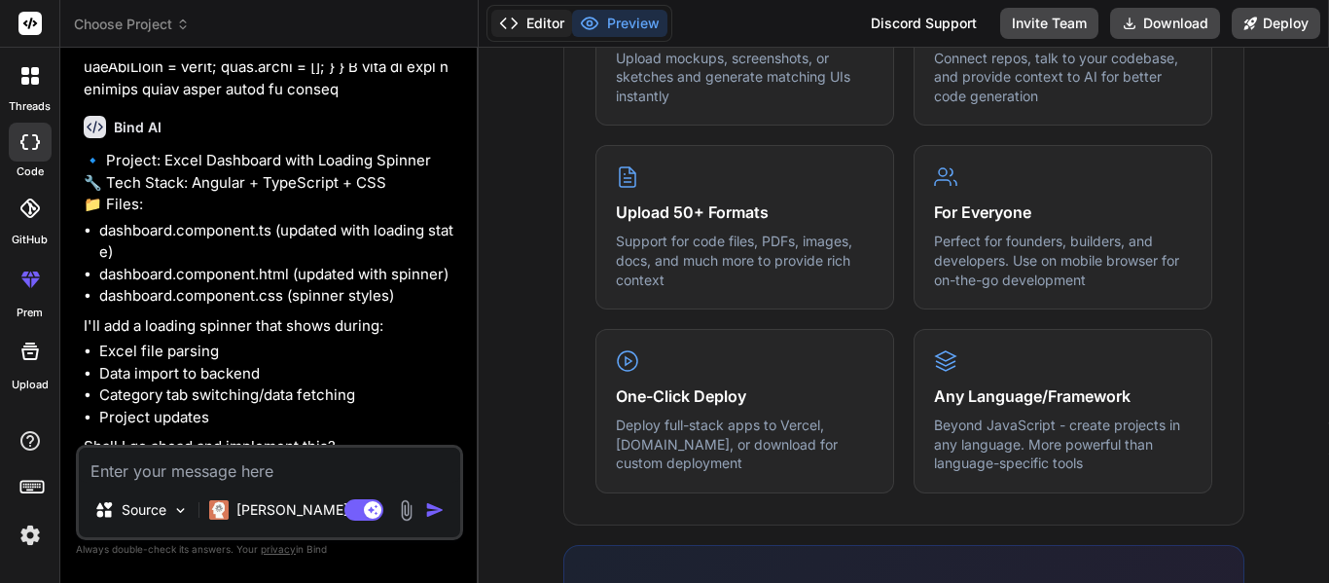
click at [539, 15] on button "Editor" at bounding box center [531, 23] width 81 height 27
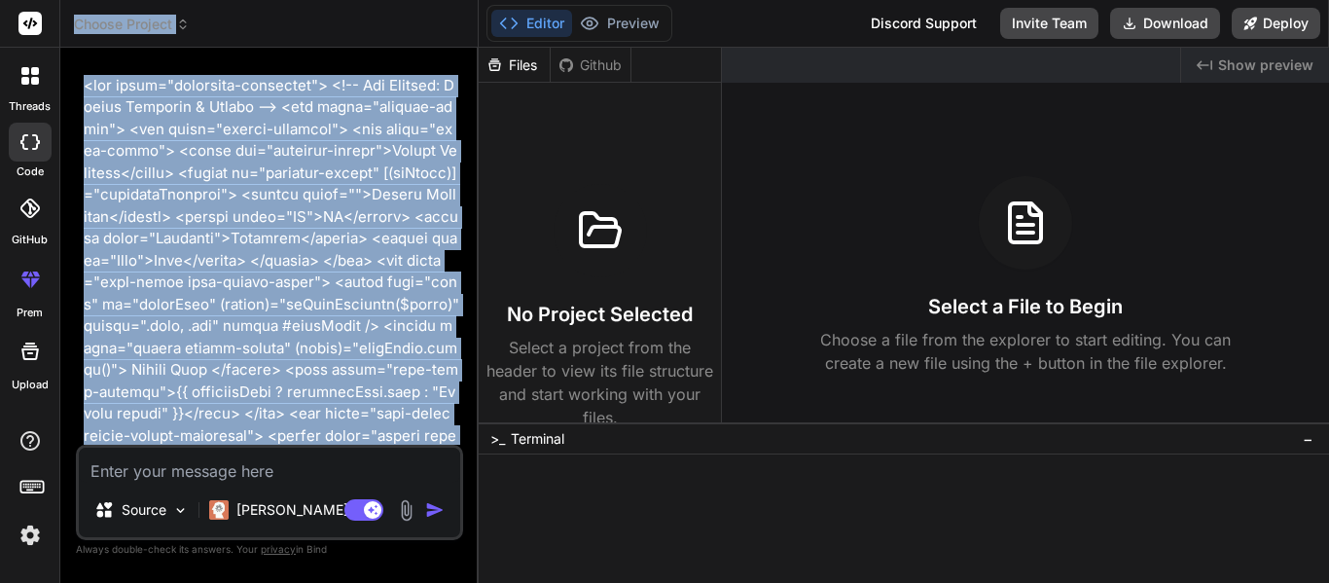
scroll to position [0, 0]
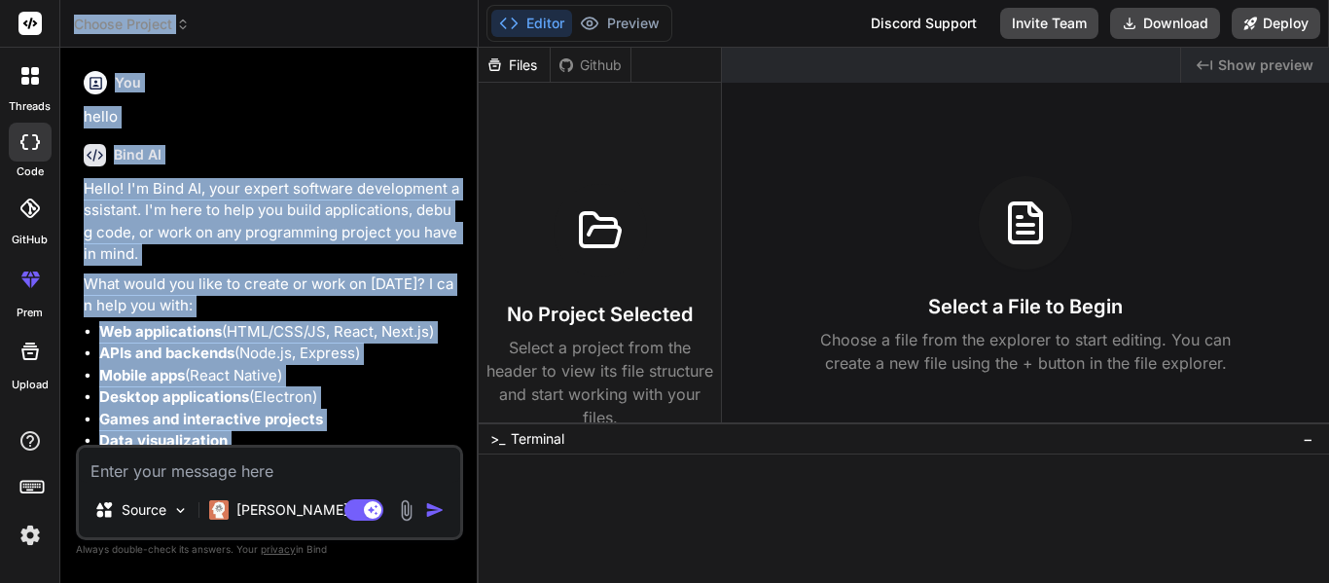
drag, startPoint x: 196, startPoint y: 279, endPoint x: 77, endPoint y: 22, distance: 282.9
click at [77, 22] on div "Choose Project Created with Pixso. Bind AI Web Search Created with Pixso. Code …" at bounding box center [269, 291] width 418 height 583
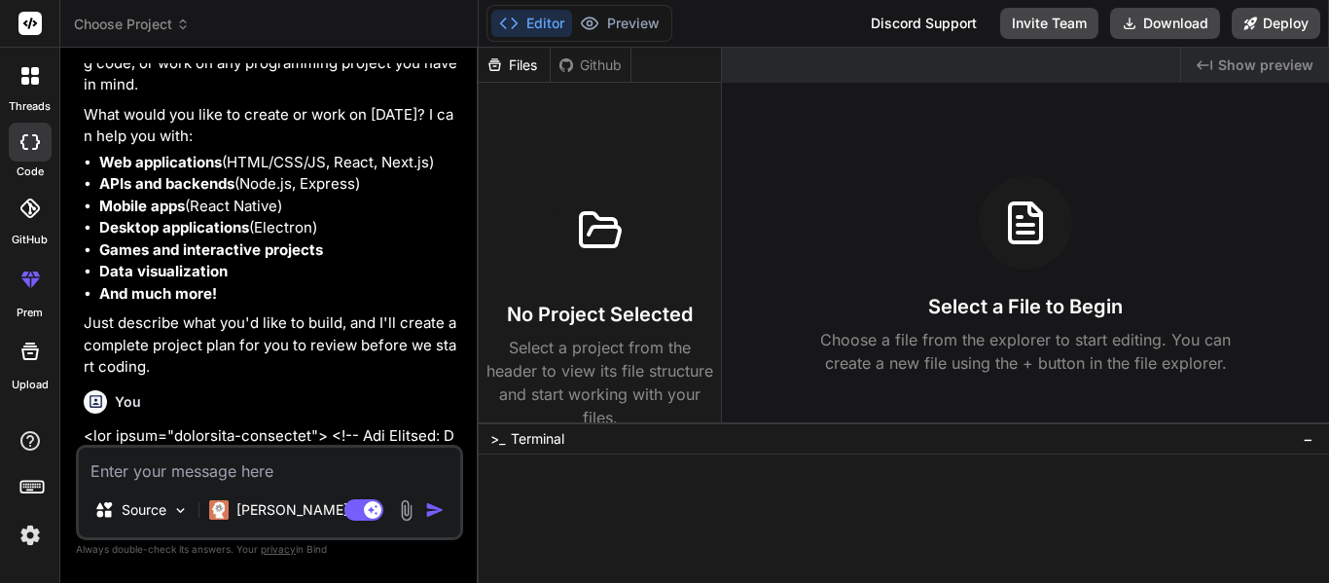
scroll to position [234, 0]
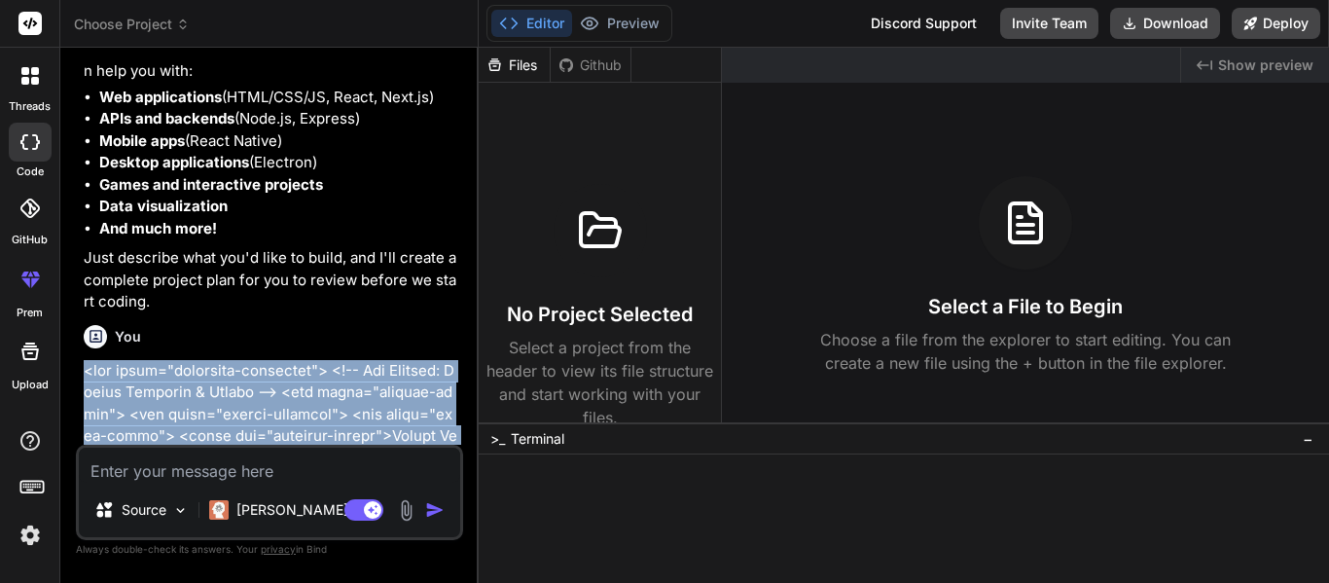
copy p "<div class="dashboard-container"> <!-- Top Section: Import Controls & Search --…"
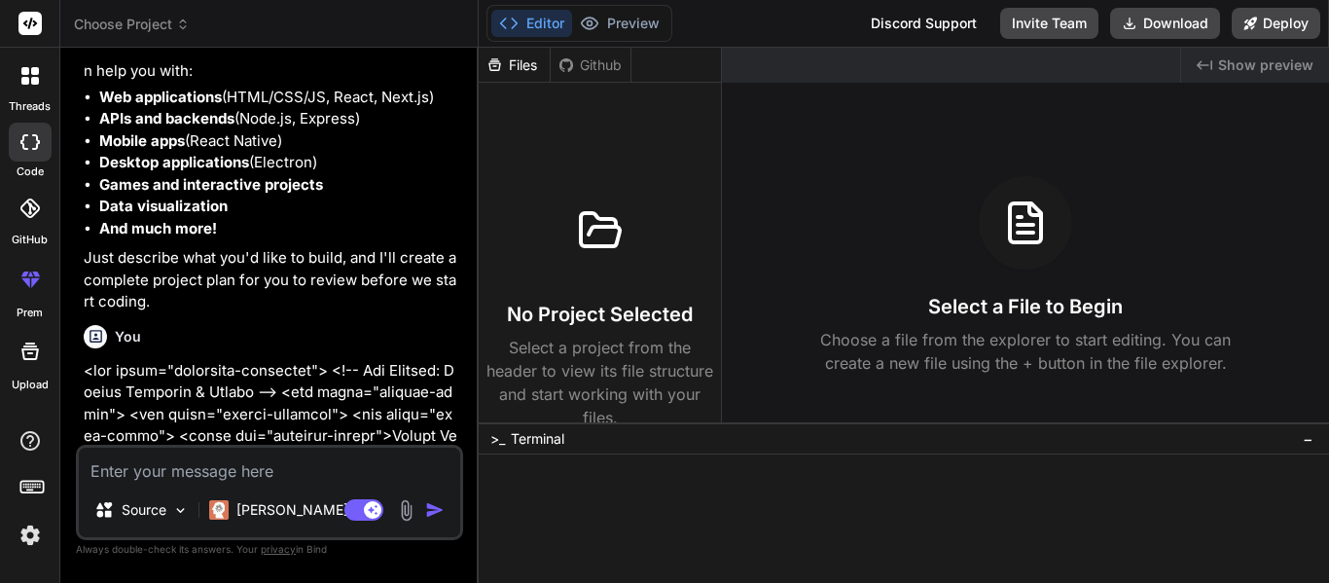
click at [231, 468] on textarea at bounding box center [269, 464] width 381 height 35
paste textarea "<div class="dashboard-container"> <!-- Top Section: Import Controls & Search --…"
type textarea "<div class="dashboard-container"> <!-- Top Section: Import Controls & Search --…"
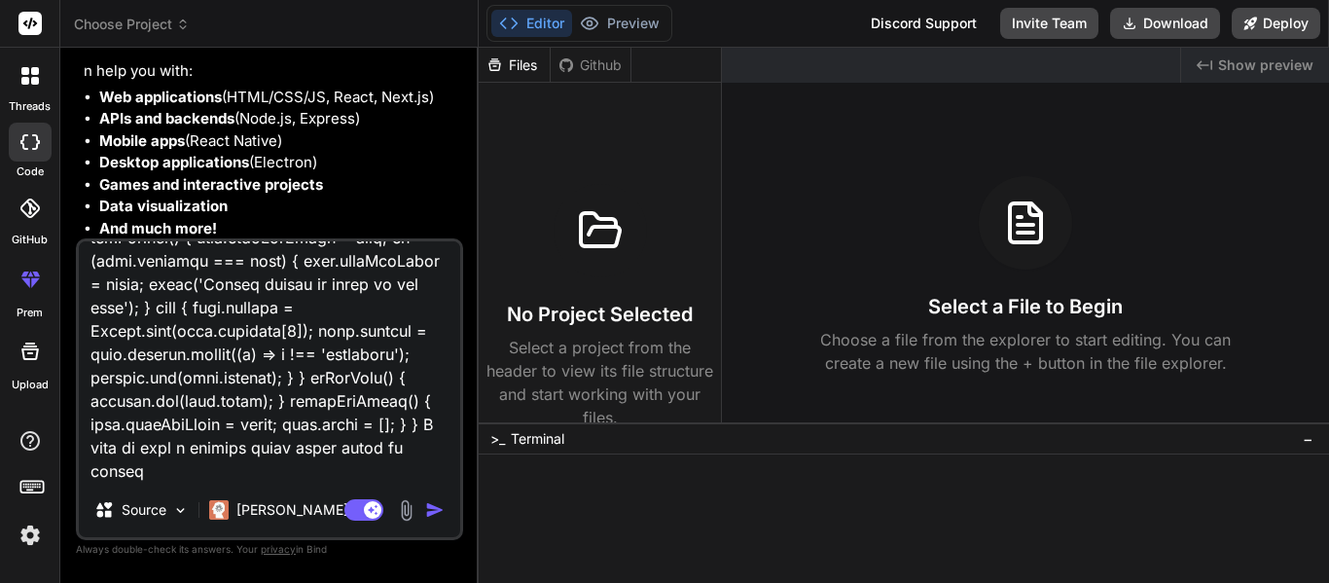
type textarea "x"
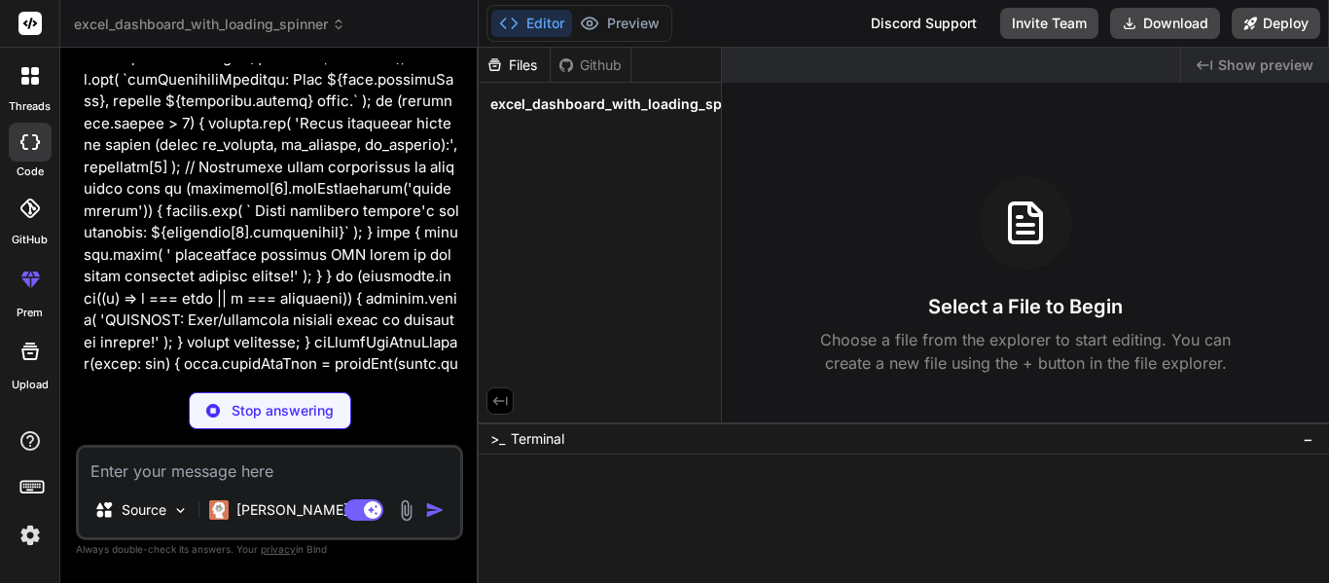
scroll to position [35412, 0]
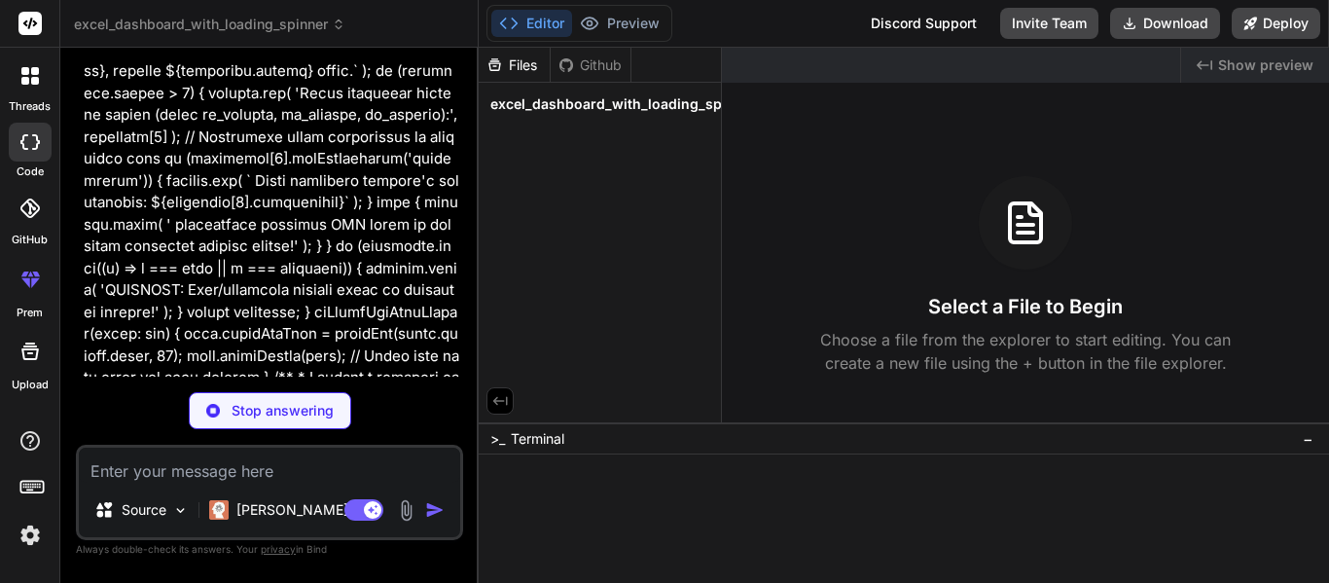
type textarea "x"
